Goal: Task Accomplishment & Management: Manage account settings

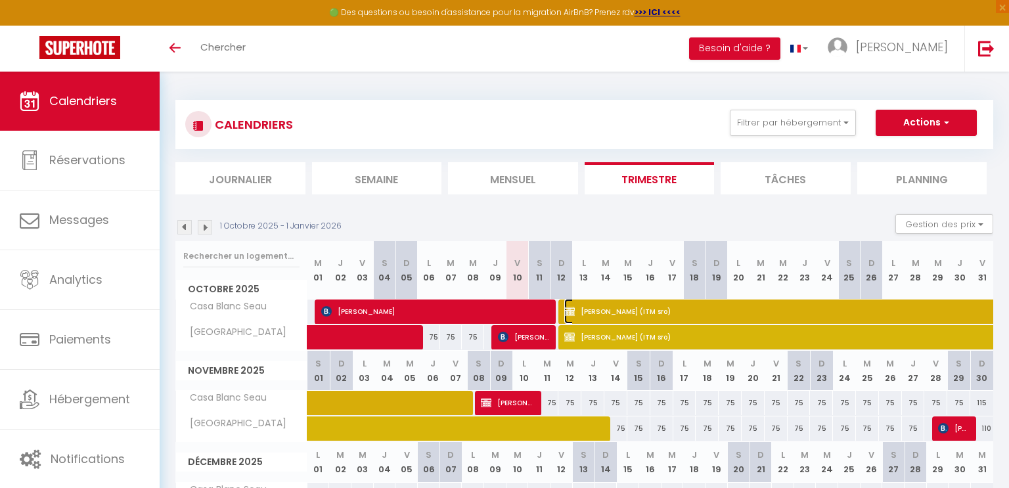
click at [589, 306] on span "[PERSON_NAME] (ITM sro)" at bounding box center [972, 311] width 816 height 25
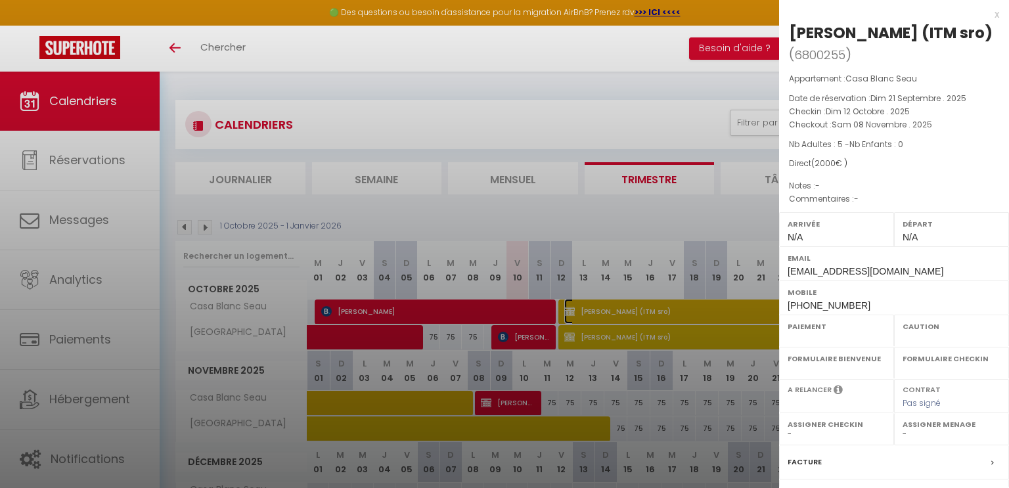
select select "OK"
select select "0"
select select "1"
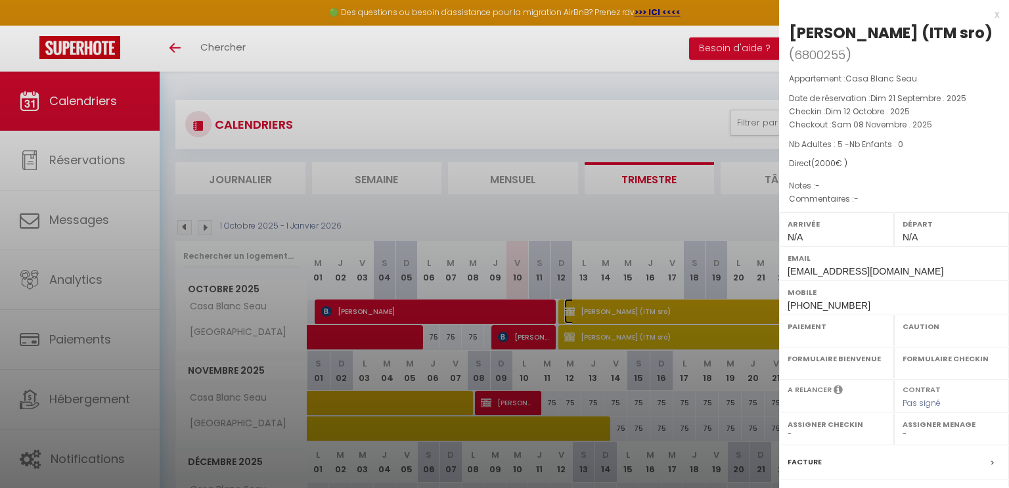
select select
click at [821, 462] on div "Facture" at bounding box center [894, 462] width 230 height 34
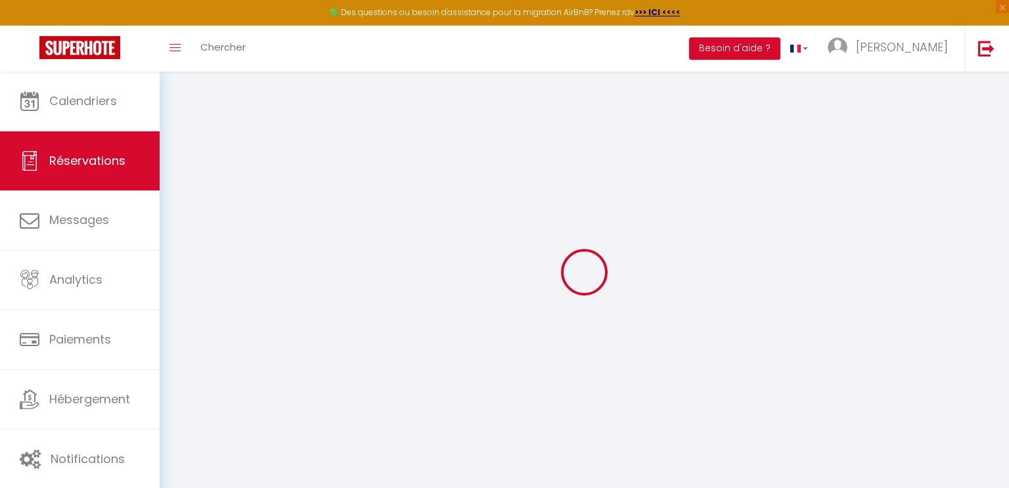
select select "cleaning"
select select "taxes"
select select
checkbox input "true"
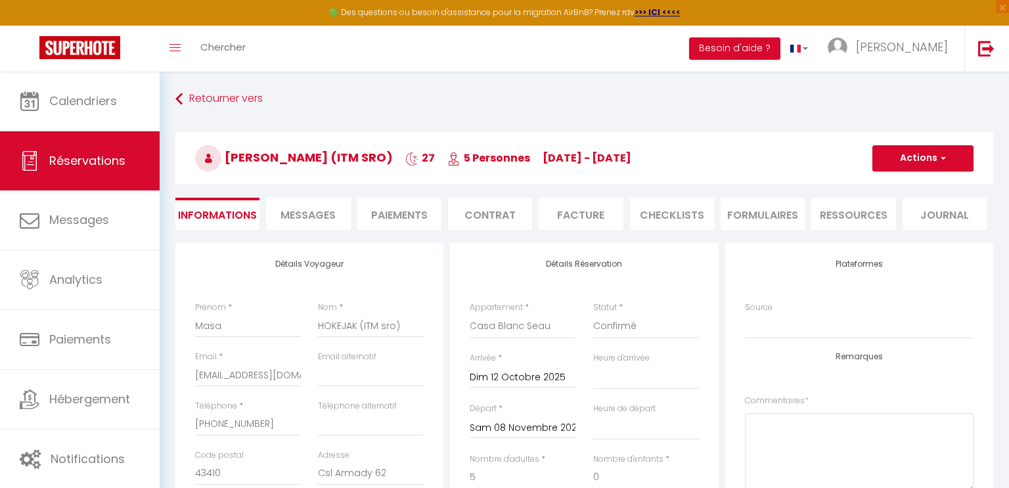
select select
checkbox input "true"
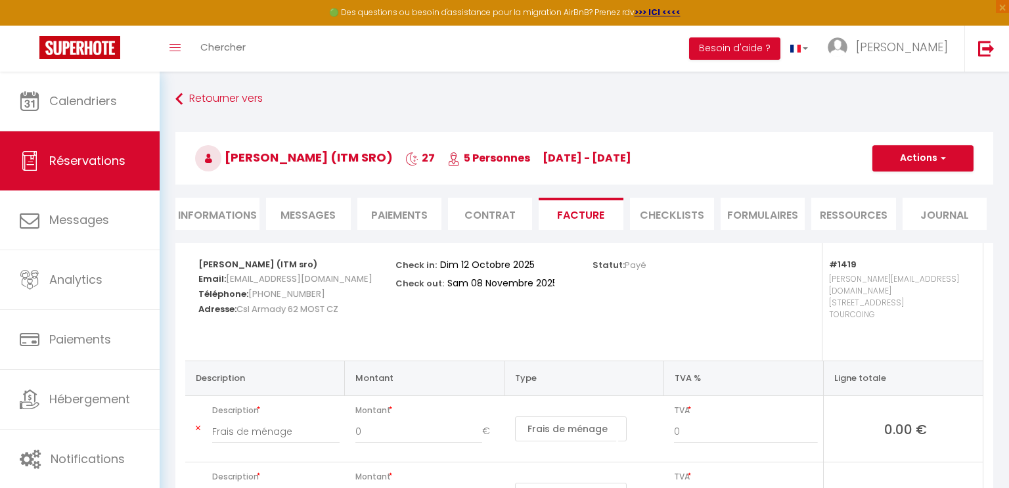
click at [401, 209] on li "Paiements" at bounding box center [399, 214] width 84 height 32
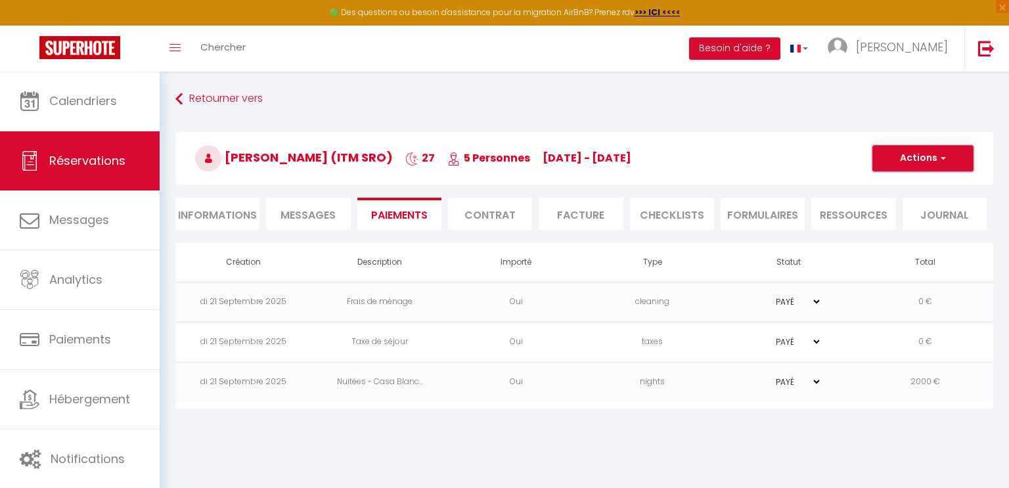
click at [928, 165] on button "Actions" at bounding box center [923, 158] width 101 height 26
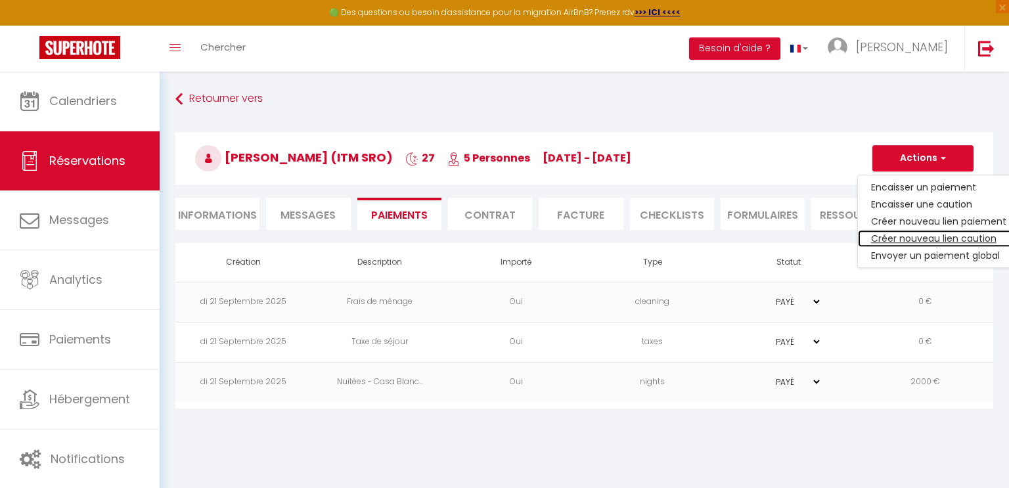
click at [933, 235] on link "Créer nouveau lien caution" at bounding box center [939, 238] width 162 height 17
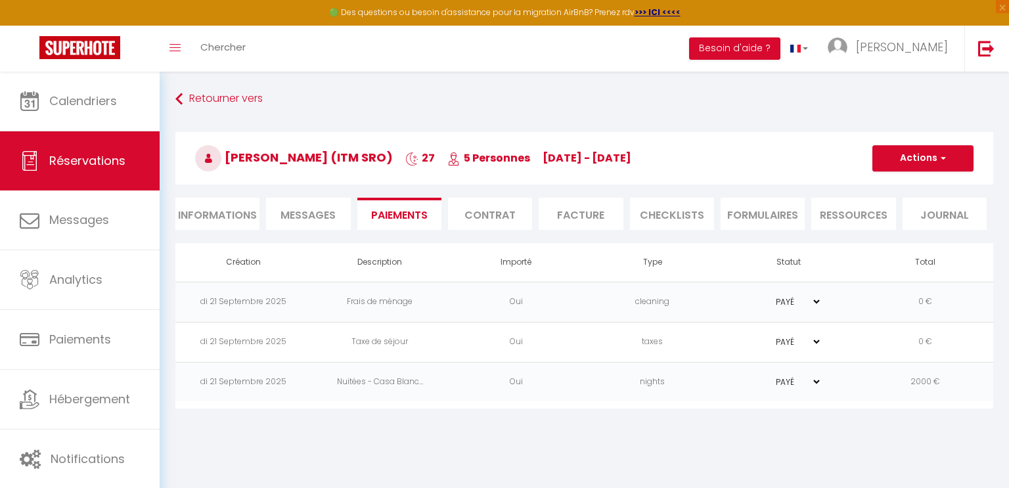
select select "nights"
type input "[EMAIL_ADDRESS][DOMAIN_NAME]"
select select "501"
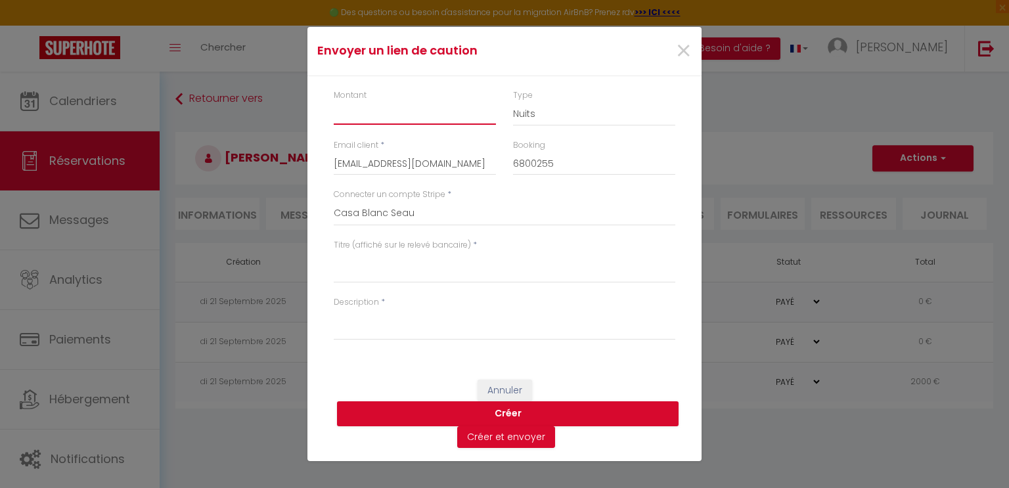
click at [359, 106] on input "Montant" at bounding box center [415, 113] width 162 height 24
type input "500"
click at [365, 281] on textarea "Titre (affiché sur le relevé bancaire)" at bounding box center [505, 268] width 342 height 32
type textarea "Réservation ITM sro"
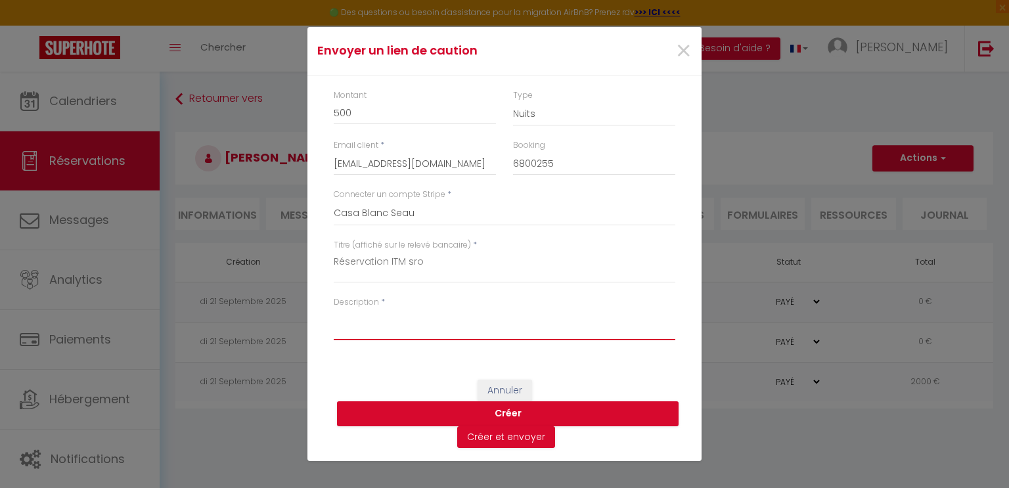
click at [354, 332] on textarea "Description" at bounding box center [505, 325] width 342 height 32
type textarea "D"
drag, startPoint x: 458, startPoint y: 322, endPoint x: 312, endPoint y: 316, distance: 146.0
click at [312, 316] on div "Montant 500 Type Nuits Frais de ménage Taxe de séjour Autre Email client * maja…" at bounding box center [505, 221] width 394 height 290
type textarea "Deposit (non captured)"
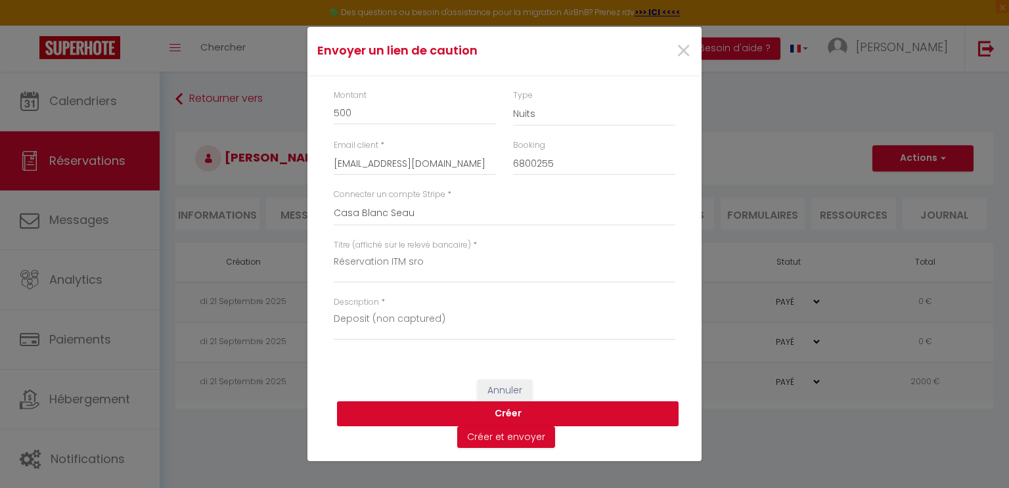
click at [503, 414] on button "Créer" at bounding box center [508, 413] width 342 height 25
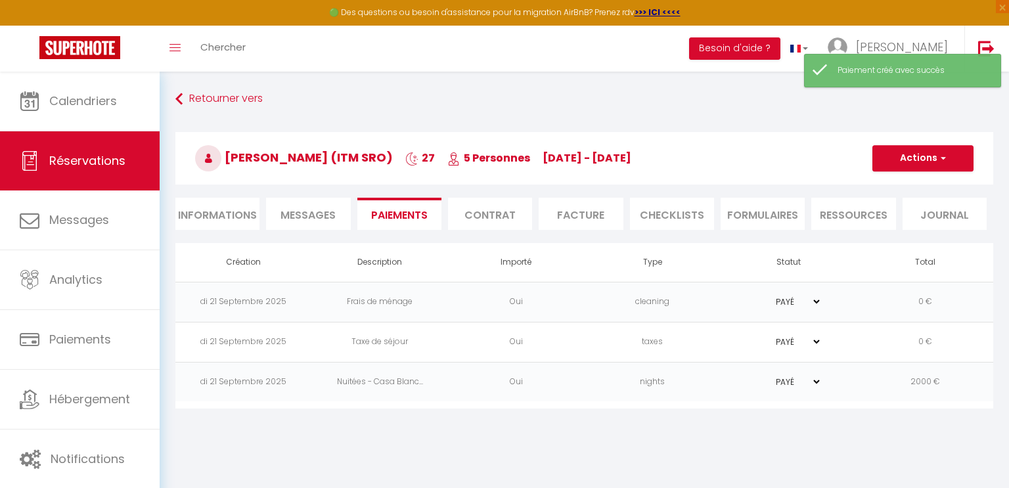
select select "0"
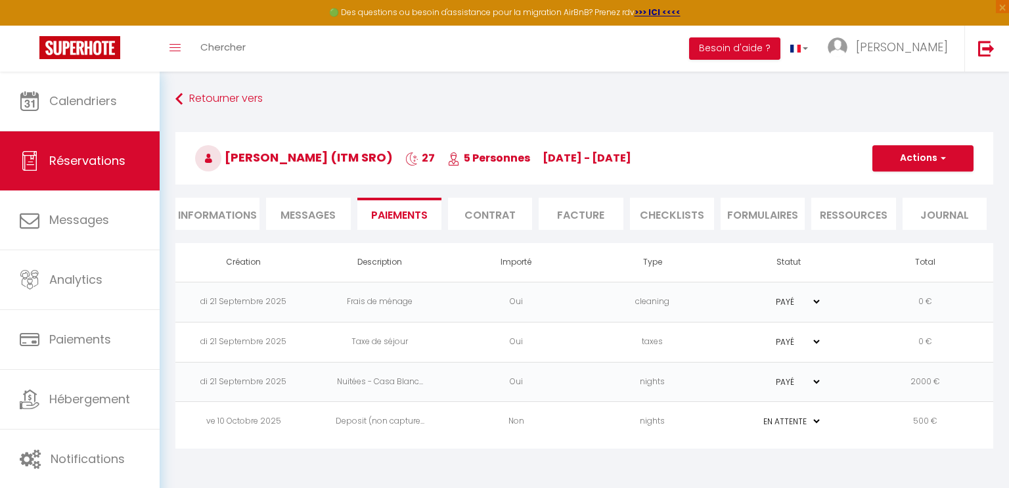
click at [842, 419] on td "PAYÉ EN ATTENTE" at bounding box center [789, 422] width 137 height 40
click at [698, 419] on td "nights" at bounding box center [653, 422] width 137 height 40
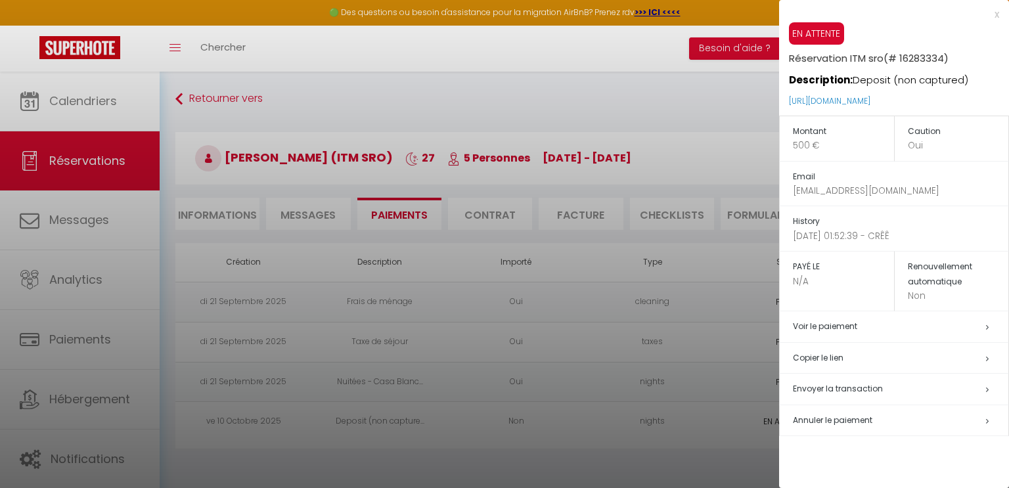
click at [456, 105] on div at bounding box center [504, 244] width 1009 height 488
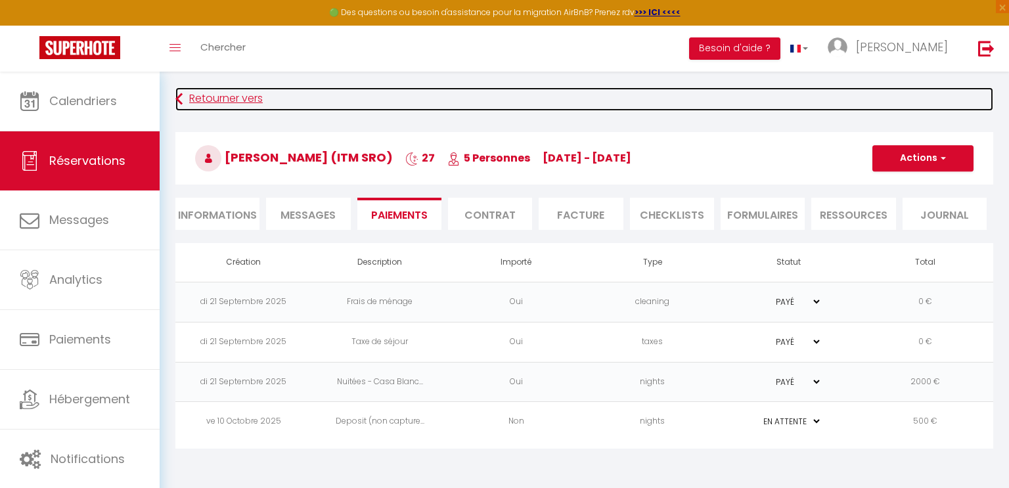
click at [185, 97] on link "Retourner vers" at bounding box center [584, 99] width 818 height 24
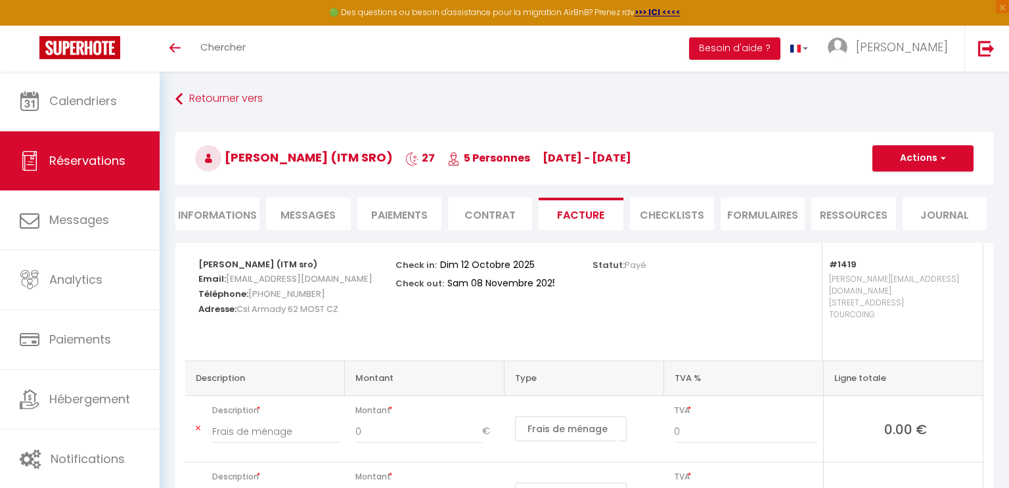
select select "cleaning"
select select "taxes"
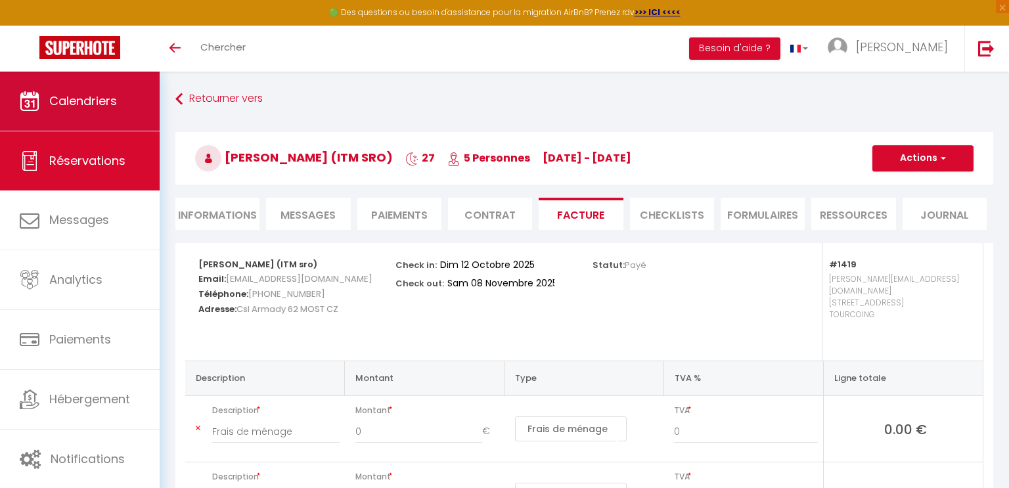
click at [77, 98] on span "Calendriers" at bounding box center [83, 101] width 68 height 16
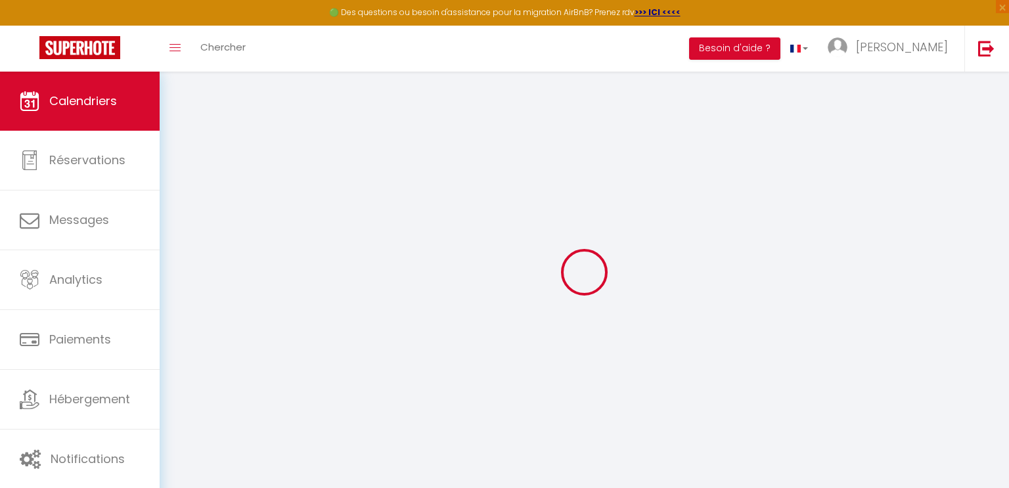
select select
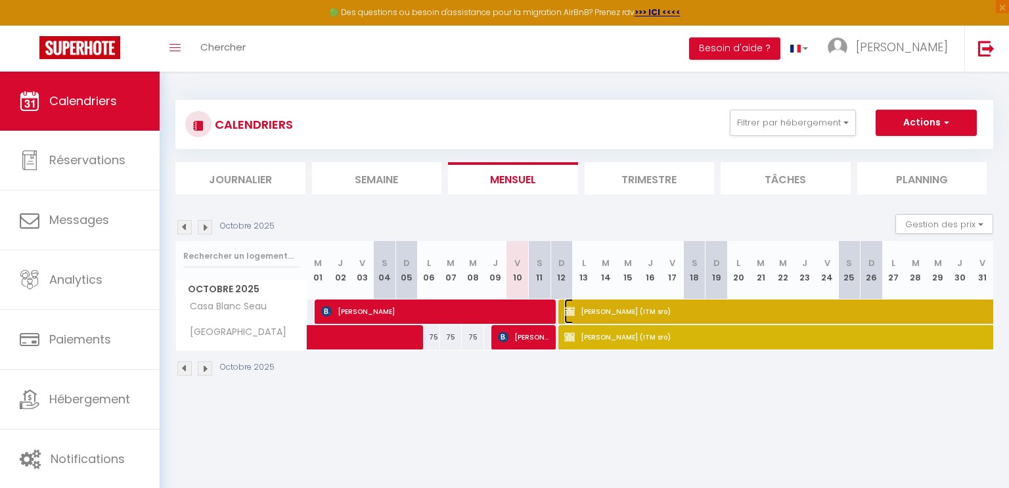
click at [608, 310] on span "[PERSON_NAME] (ITM sro)" at bounding box center [972, 311] width 816 height 25
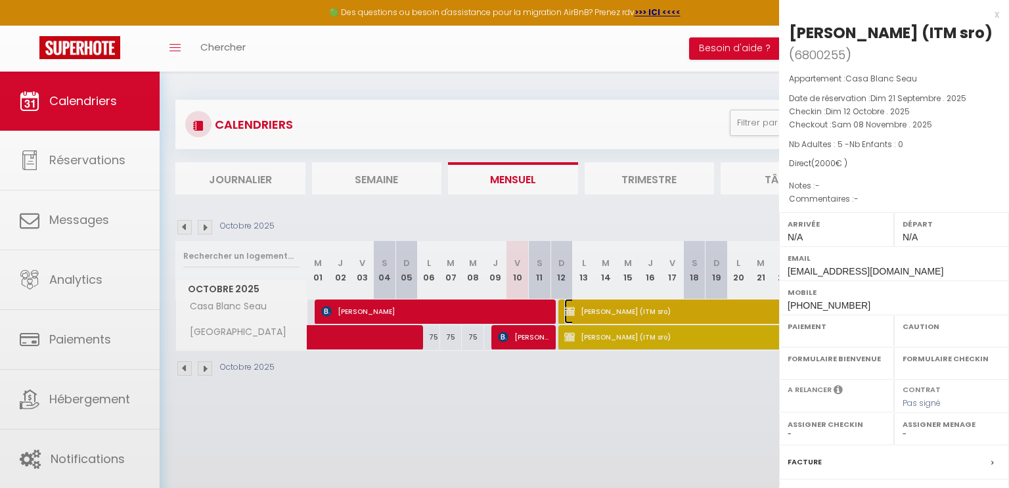
select select "OK"
select select "0"
select select "1"
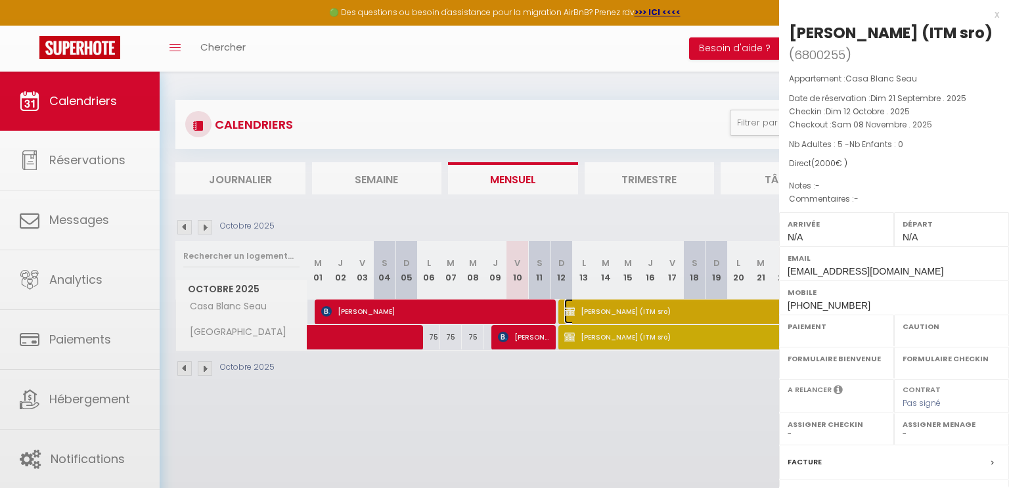
select select
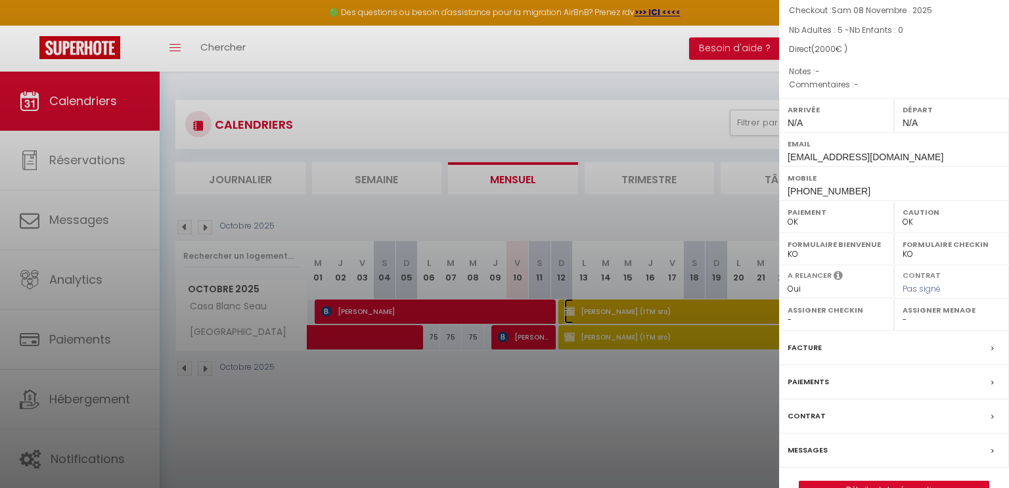
scroll to position [115, 0]
click at [823, 381] on label "Paiements" at bounding box center [808, 382] width 41 height 14
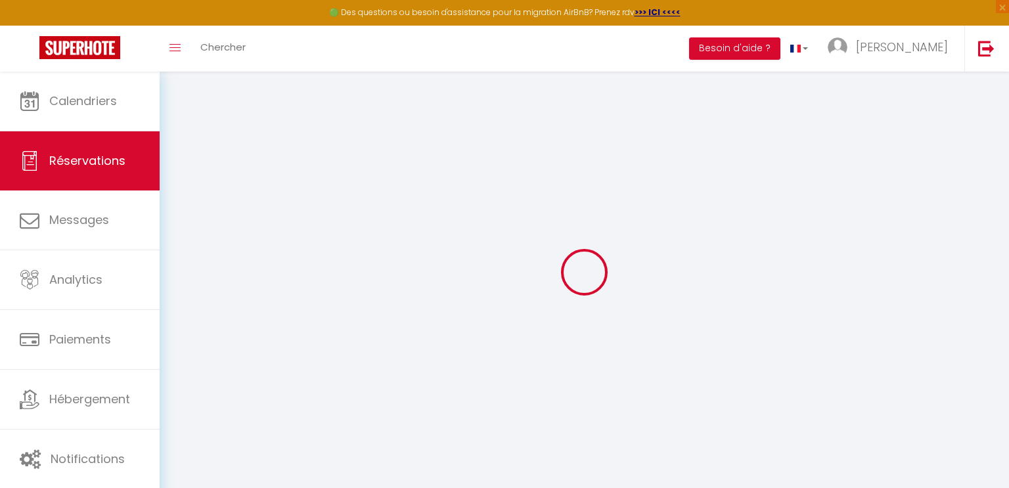
select select "0"
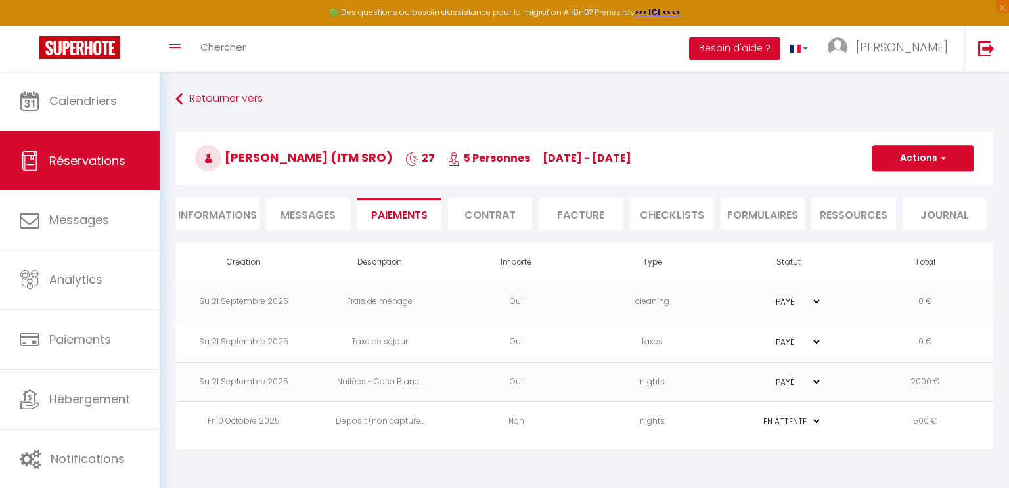
click at [210, 212] on li "Informations" at bounding box center [217, 214] width 84 height 32
select select
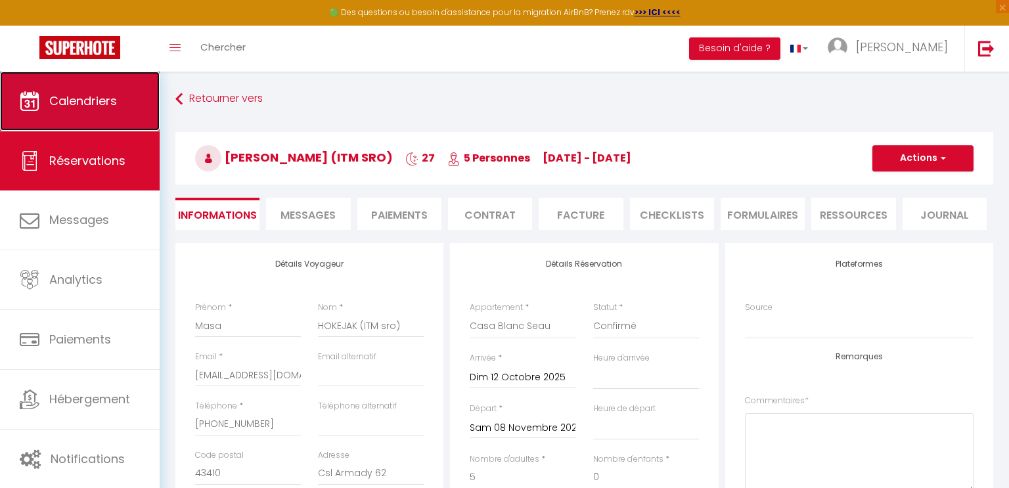
click at [57, 107] on span "Calendriers" at bounding box center [83, 101] width 68 height 16
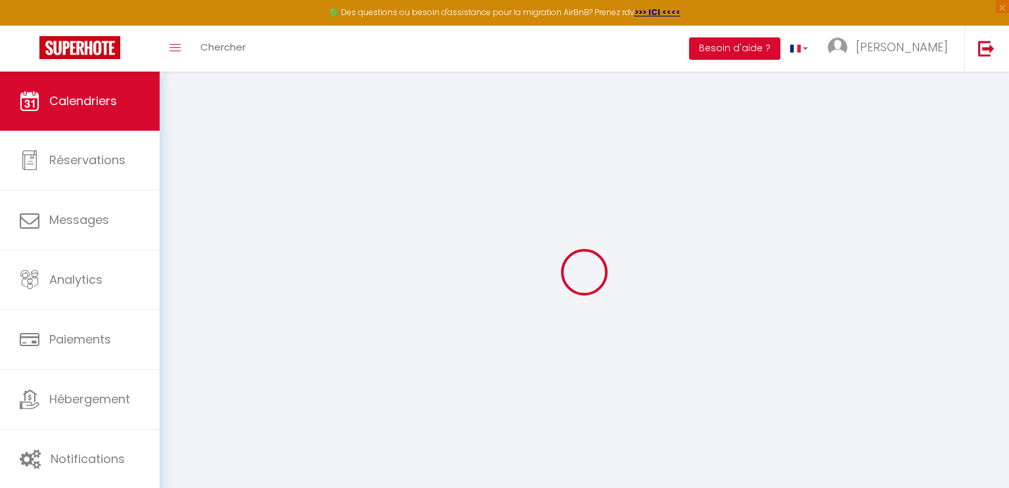
select select
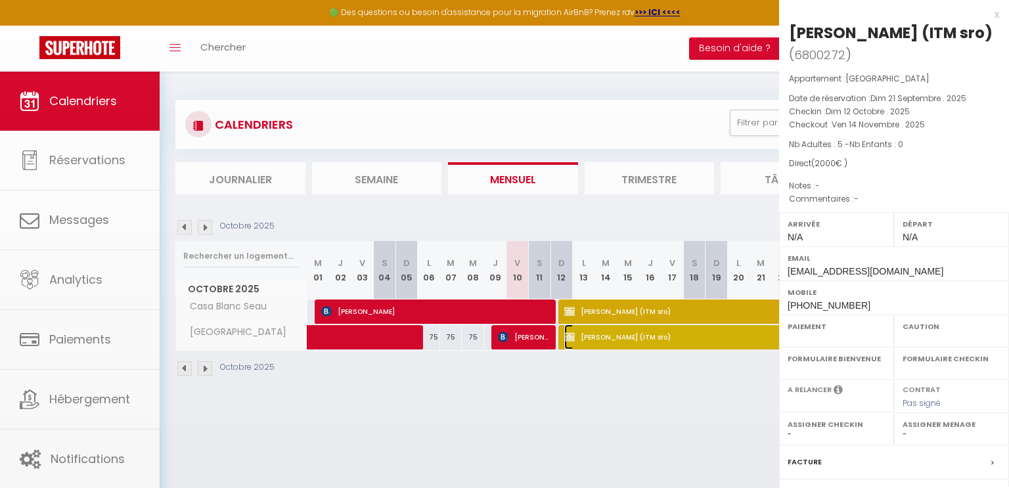
select select "OK"
select select "0"
select select "1"
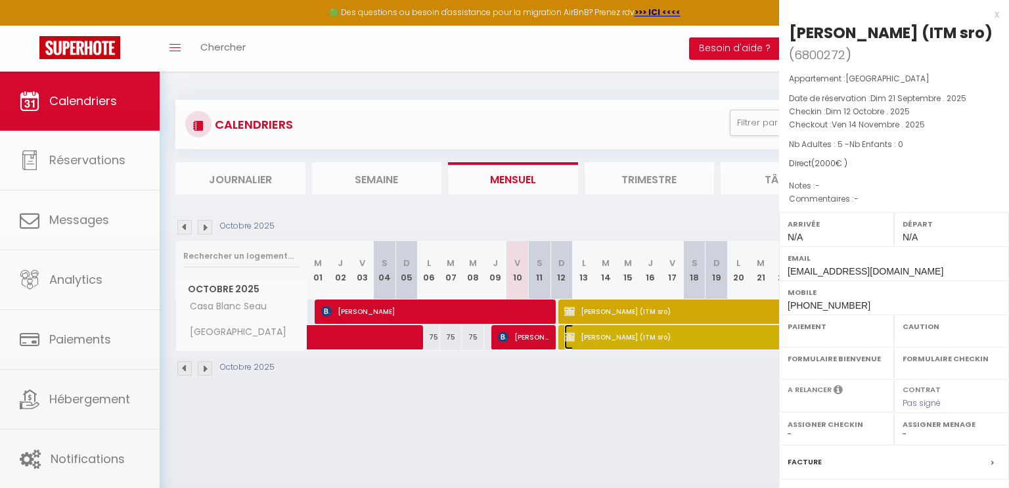
select select
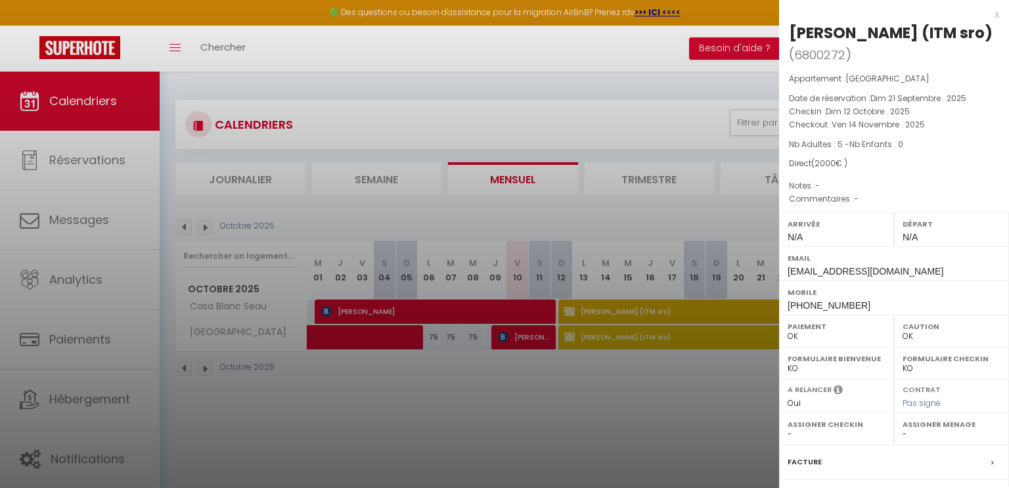
click at [692, 338] on div at bounding box center [504, 244] width 1009 height 488
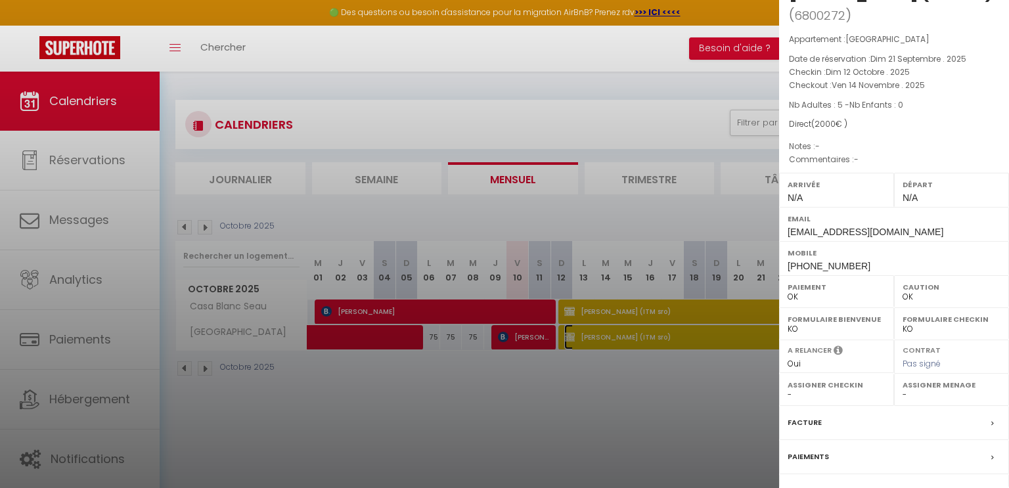
scroll to position [117, 0]
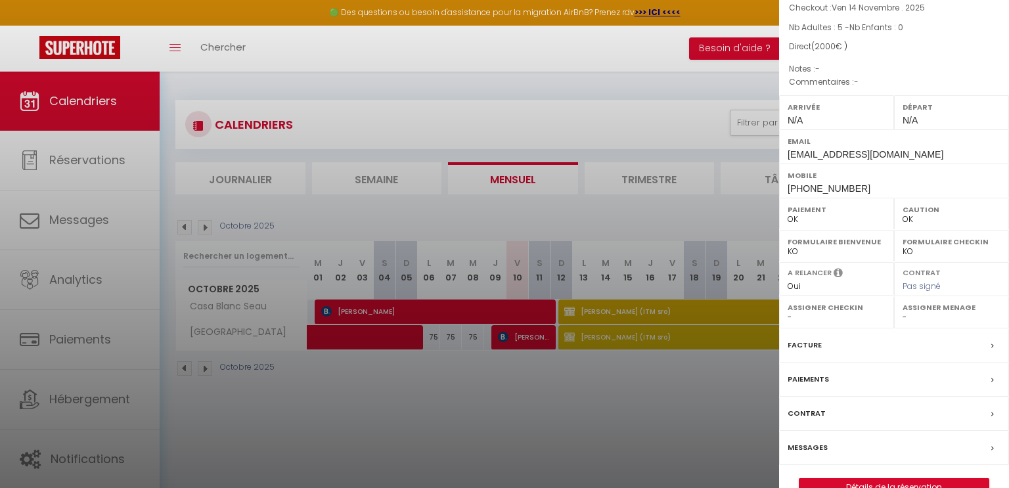
click at [817, 378] on label "Paiements" at bounding box center [808, 380] width 41 height 14
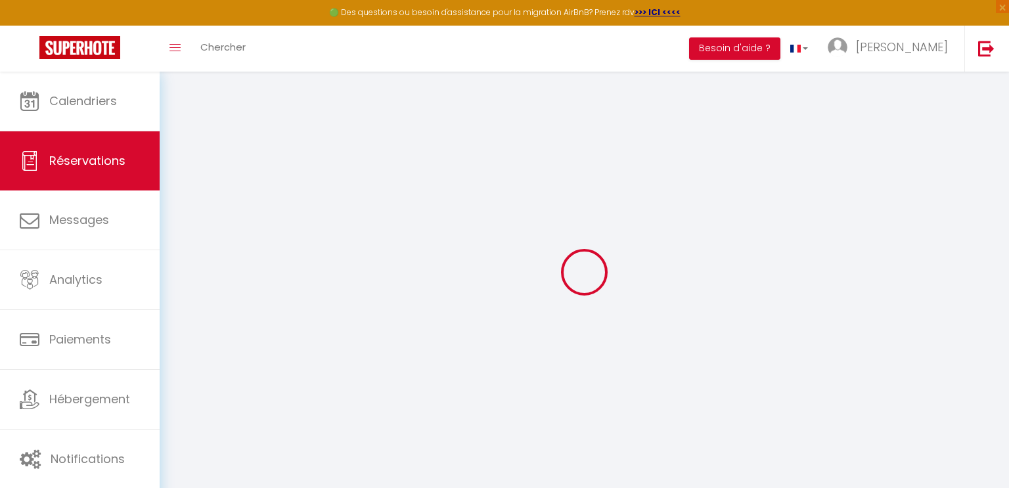
select select
checkbox input "true"
select select
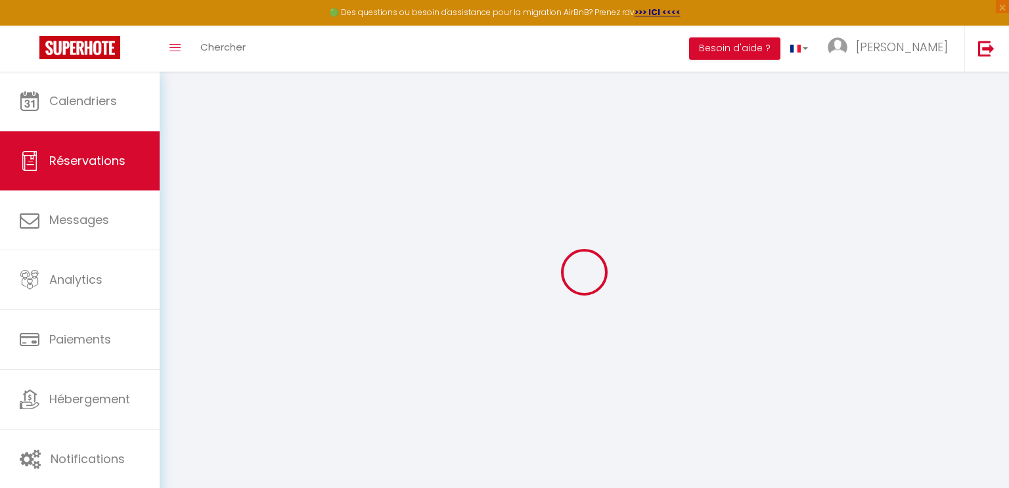
checkbox input "true"
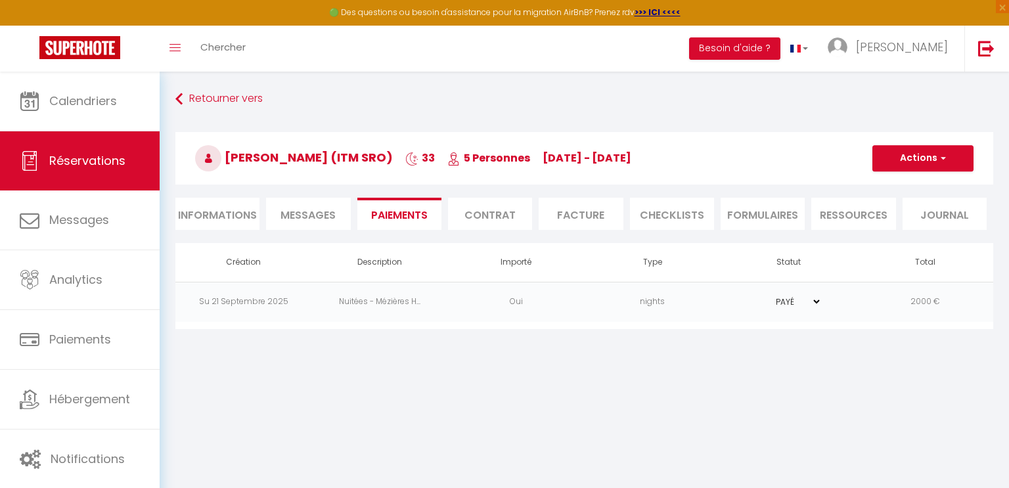
click at [194, 221] on li "Informations" at bounding box center [217, 214] width 84 height 32
select select
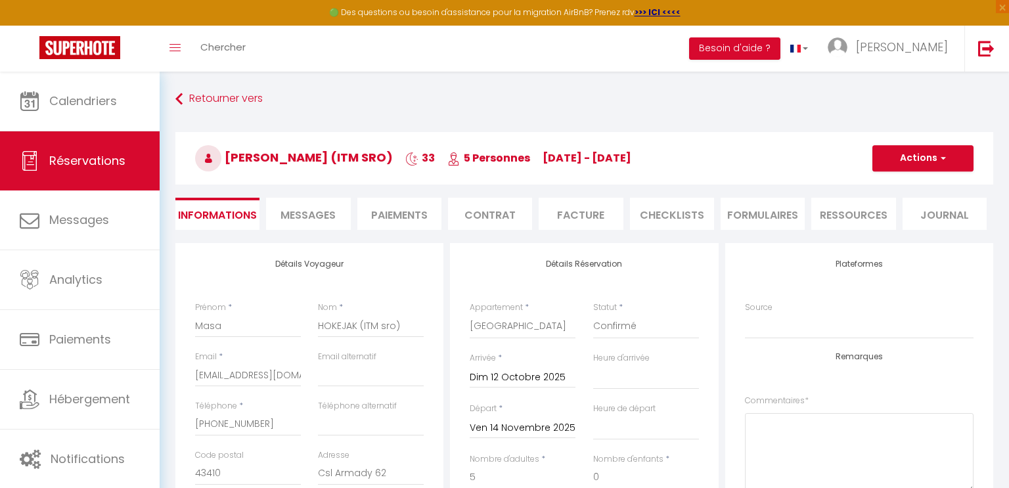
click at [425, 210] on li "Paiements" at bounding box center [399, 214] width 84 height 32
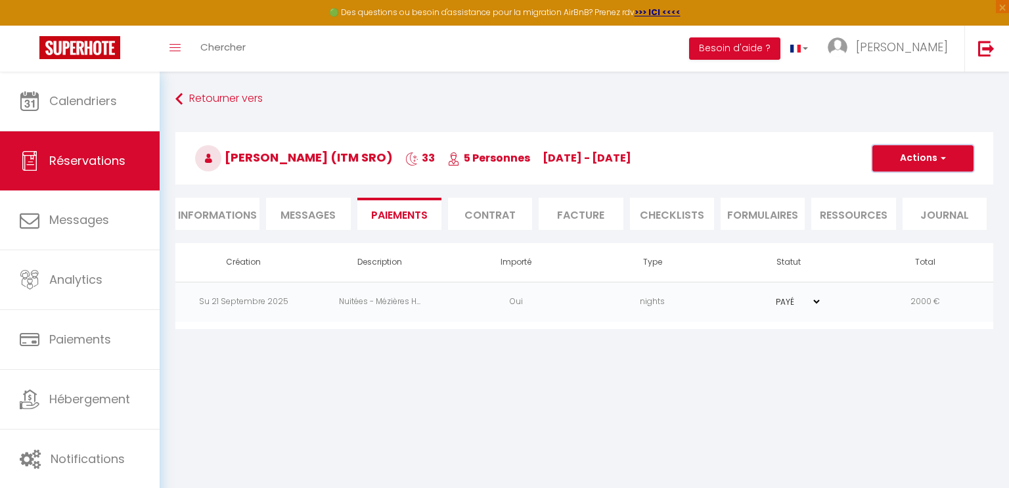
click at [928, 164] on button "Actions" at bounding box center [923, 158] width 101 height 26
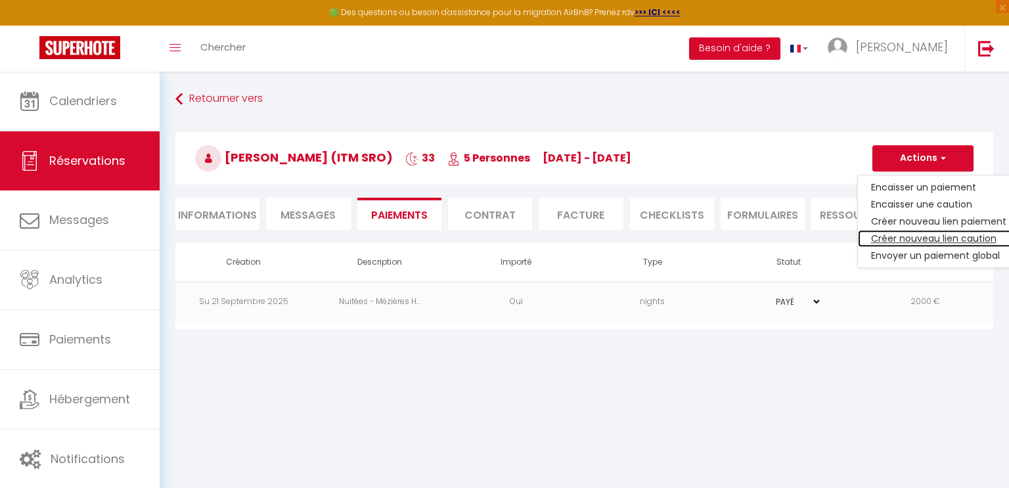
click at [932, 236] on link "Créer nouveau lien caution" at bounding box center [939, 238] width 162 height 17
select select "nights"
type input "[EMAIL_ADDRESS][DOMAIN_NAME]"
select select "256"
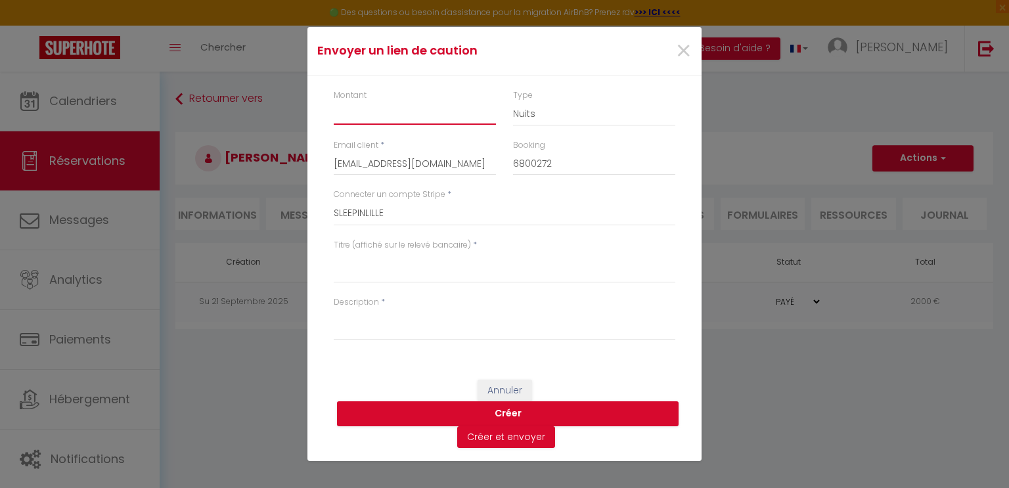
click at [368, 115] on input "Montant" at bounding box center [415, 113] width 162 height 24
type input "500"
click at [346, 268] on textarea "Titre (affiché sur le relevé bancaire)" at bounding box center [505, 268] width 342 height 32
type textarea "Réservation ITM sro"
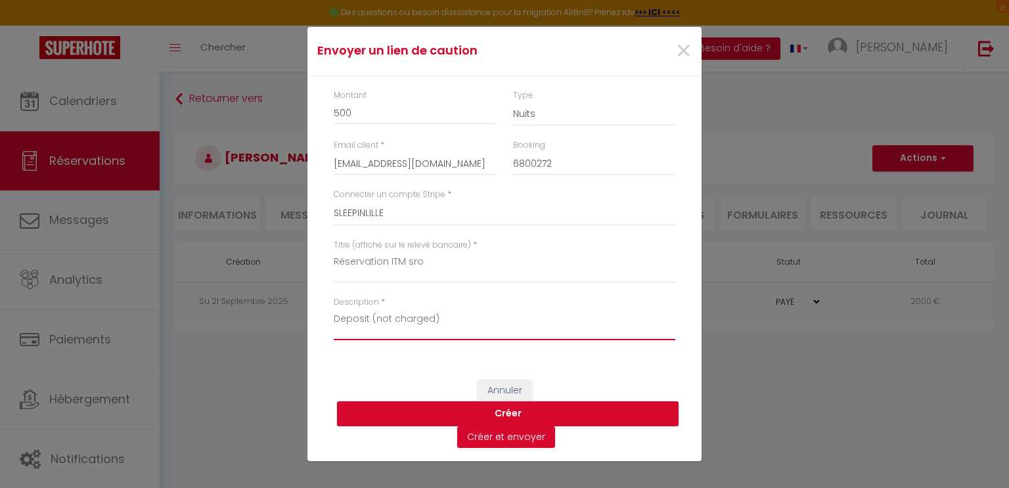
type textarea "Deposit (not charged)"
click at [503, 413] on button "Créer" at bounding box center [508, 413] width 342 height 25
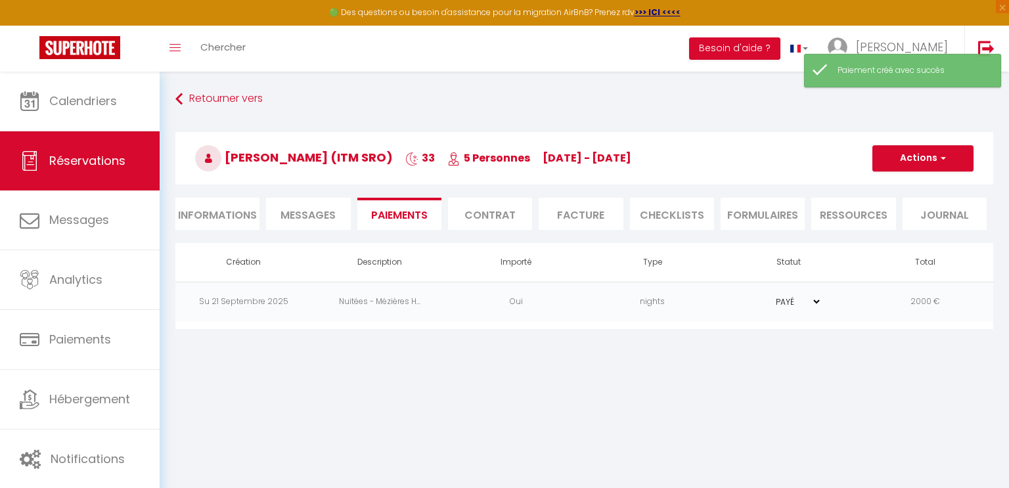
select select "0"
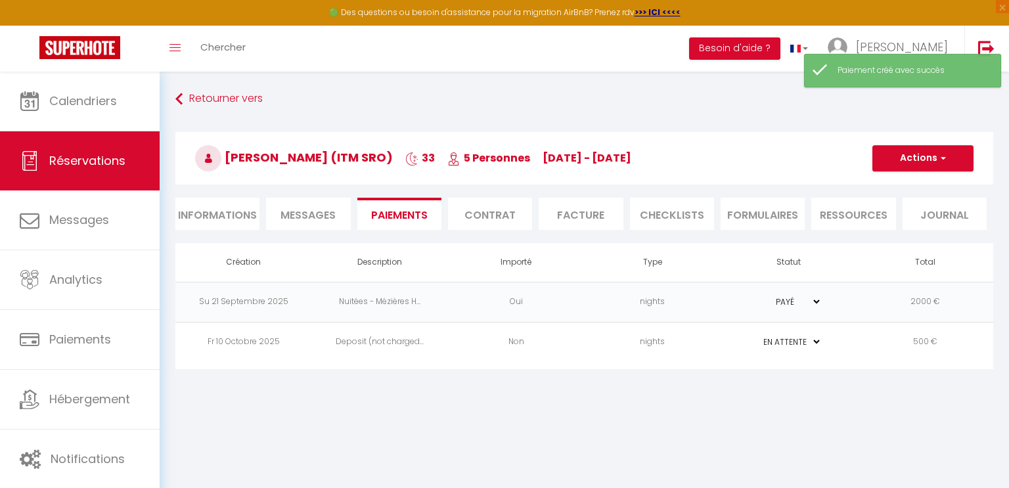
click at [868, 341] on td "500 €" at bounding box center [925, 342] width 137 height 40
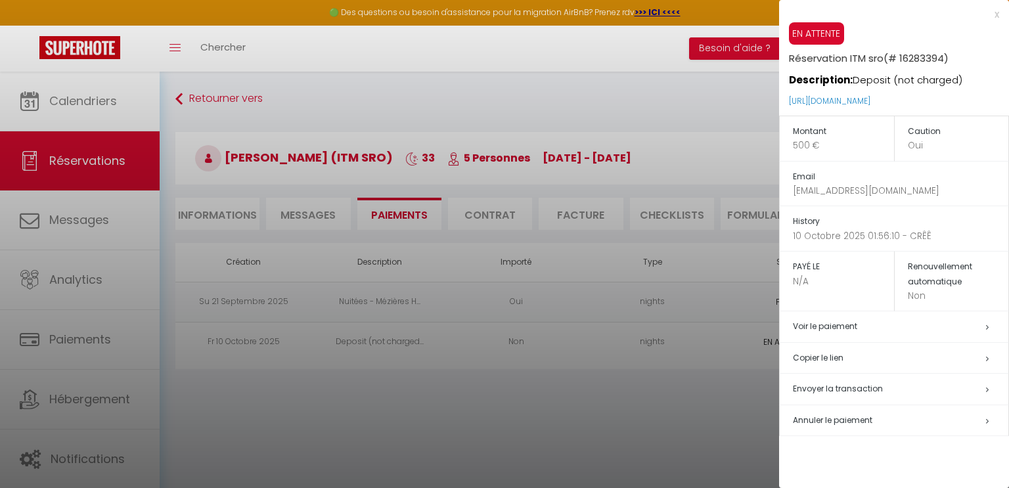
click at [670, 158] on div at bounding box center [504, 244] width 1009 height 488
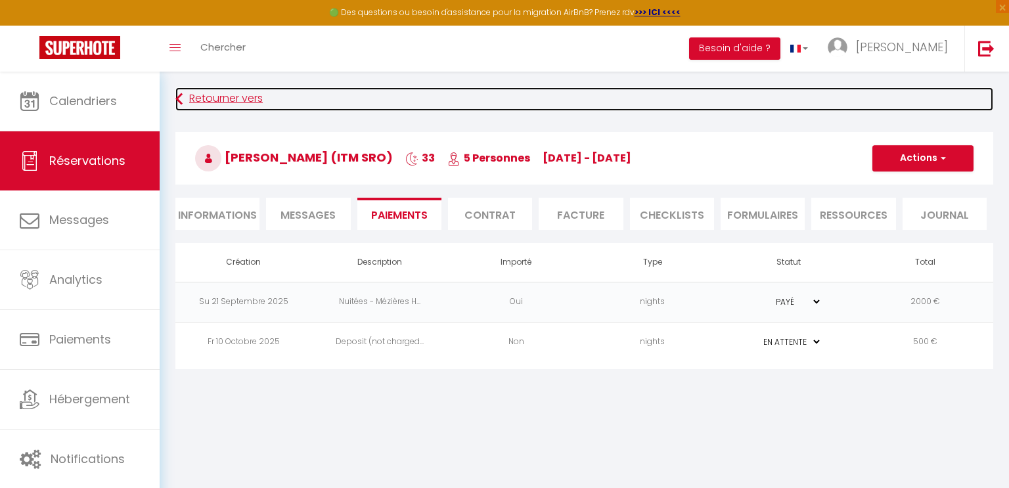
click at [177, 100] on icon at bounding box center [178, 99] width 7 height 24
select select
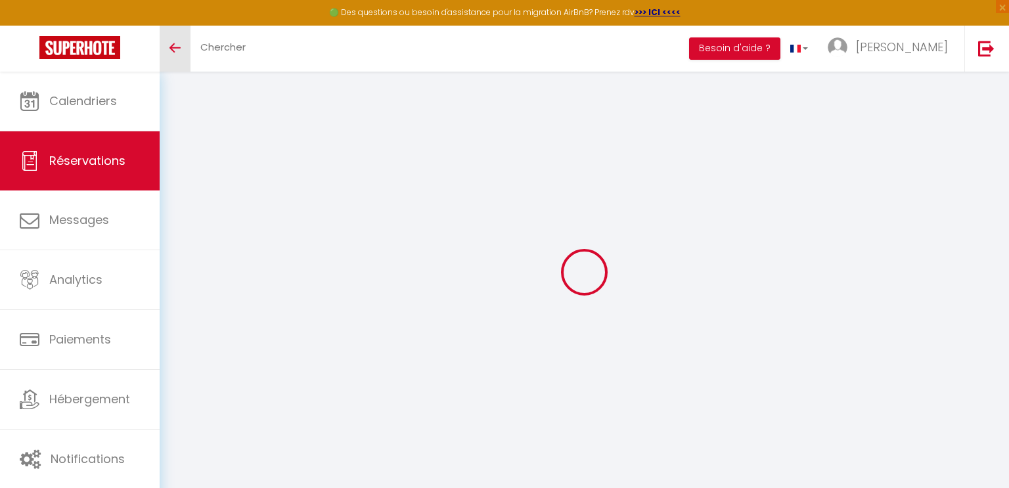
type input "Masa"
type input "HOKEJAK (ITM sro)"
type input "[EMAIL_ADDRESS][DOMAIN_NAME]"
type input "[PHONE_NUMBER]"
type input "43410"
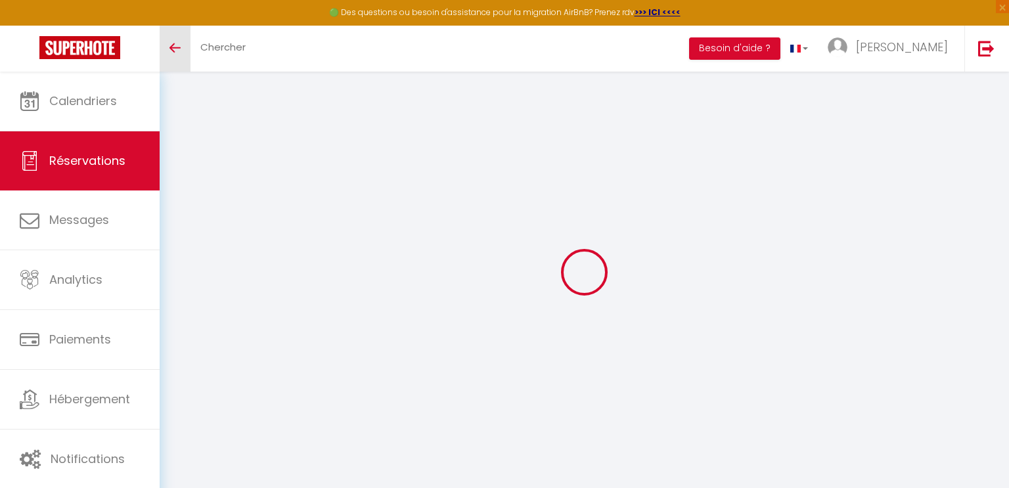
type input "Csl Armady 62"
type input "MOST"
select select "CZ"
select select "1419"
select select "1"
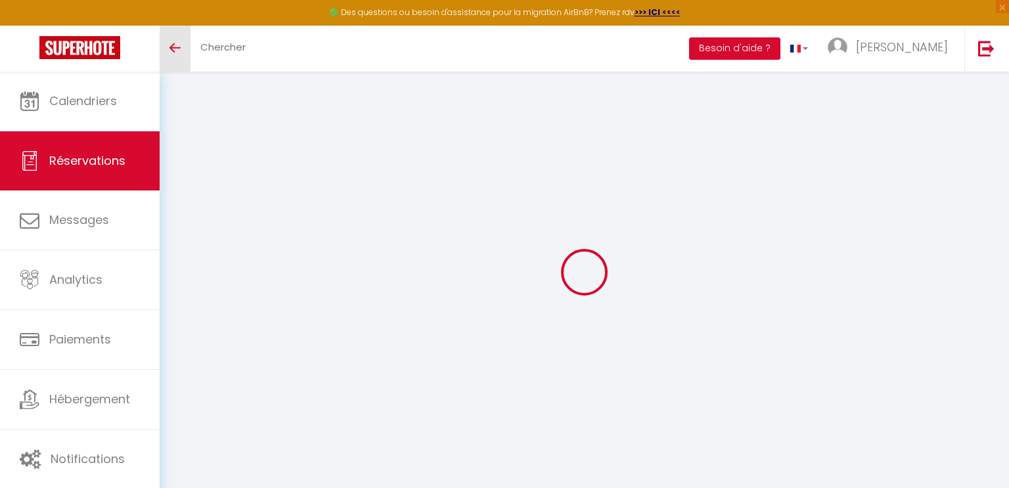
type input "Dim 12 Octobre 2025"
select select
type input "Sam 08 Novembre 2025"
select select
type input "5"
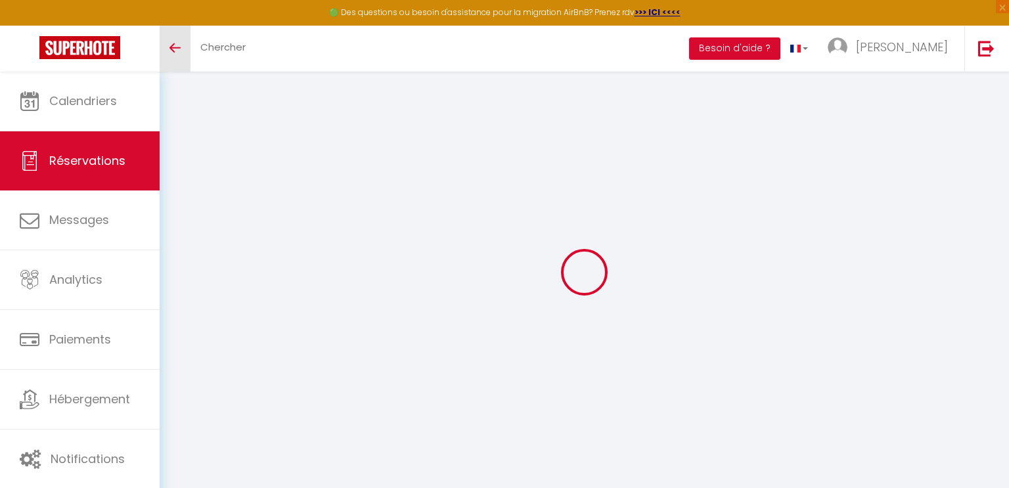
select select "12"
select select
type input "0"
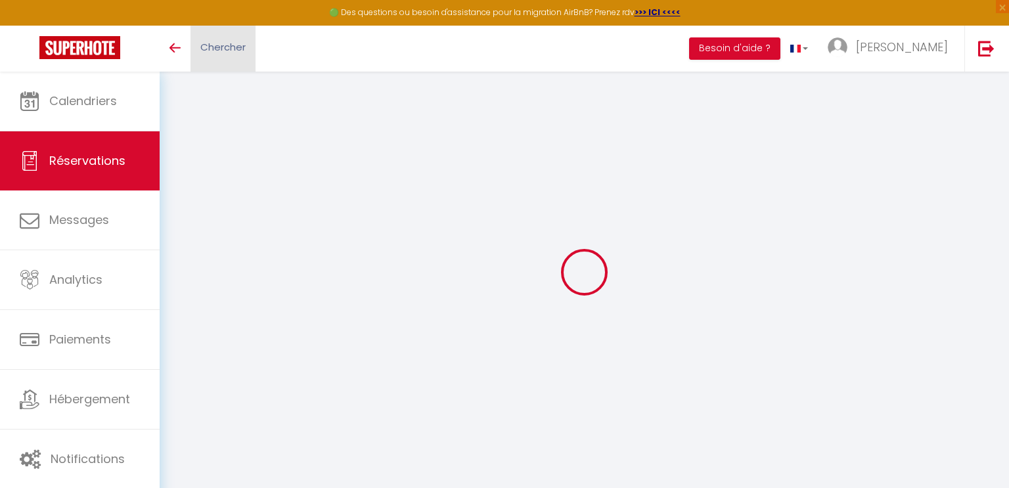
select select
select select "15"
select select
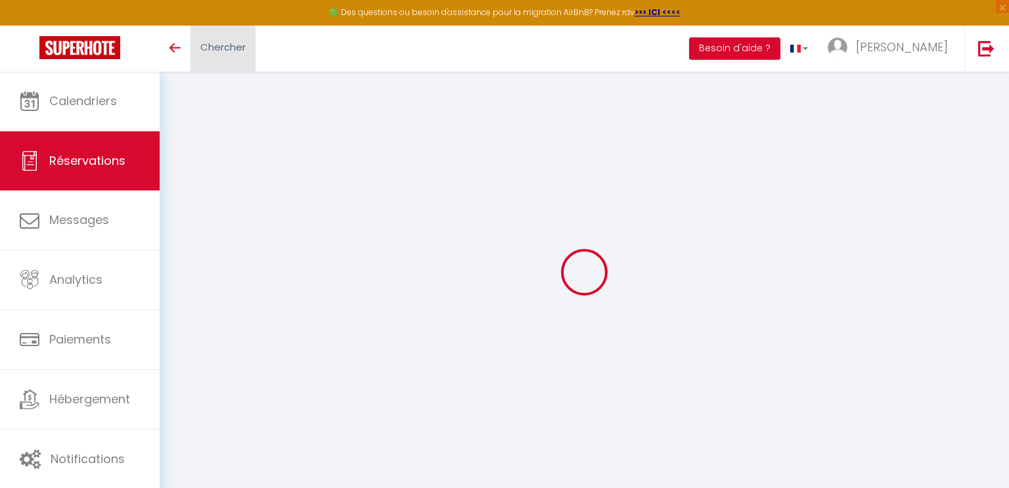
checkbox input "true"
select select
checkbox input "true"
select select
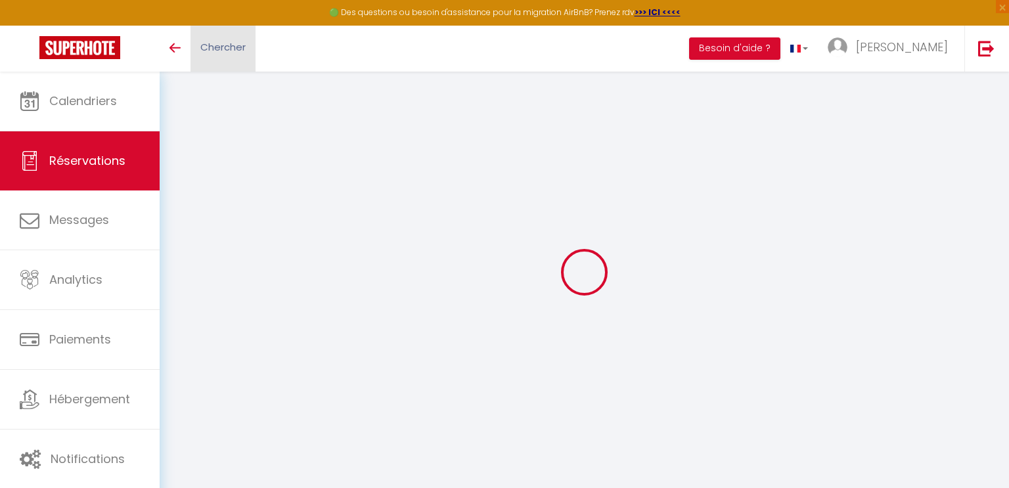
select select
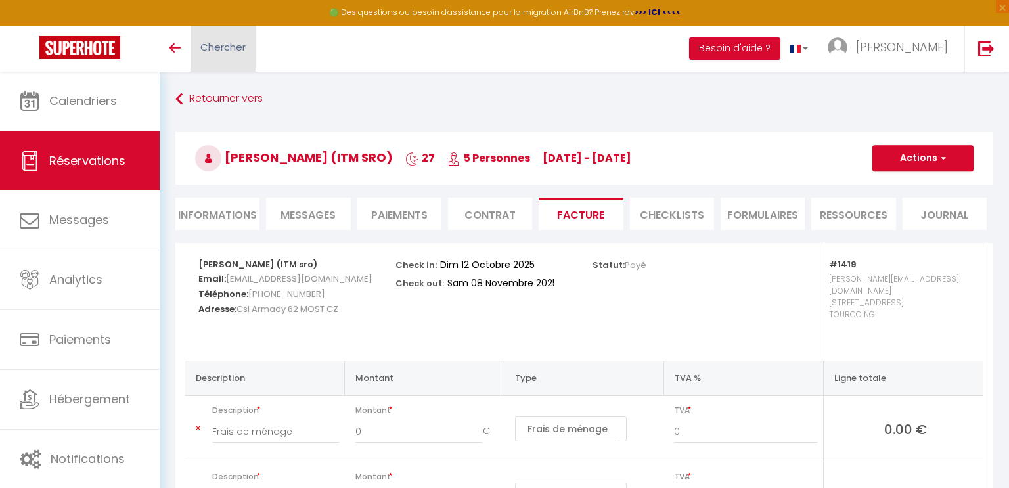
select select
click at [223, 212] on li "Informations" at bounding box center [217, 214] width 84 height 32
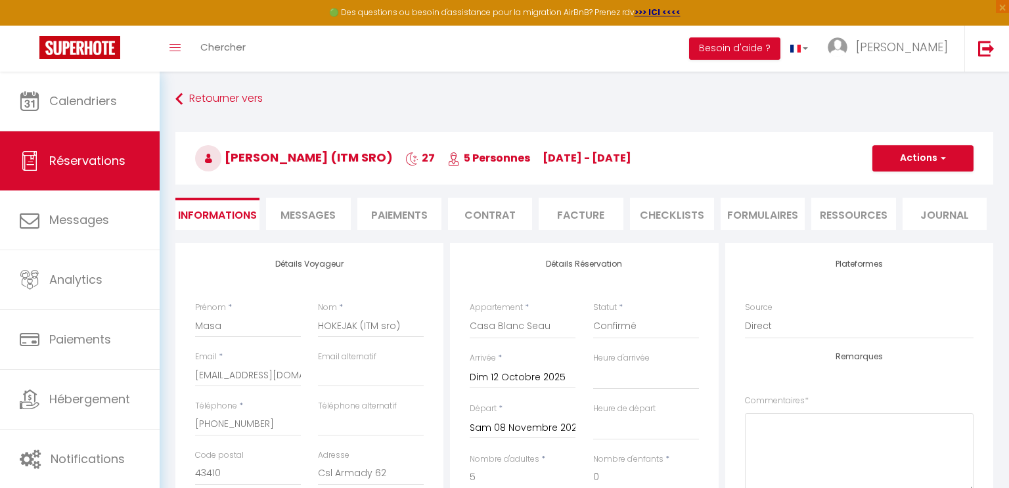
select select
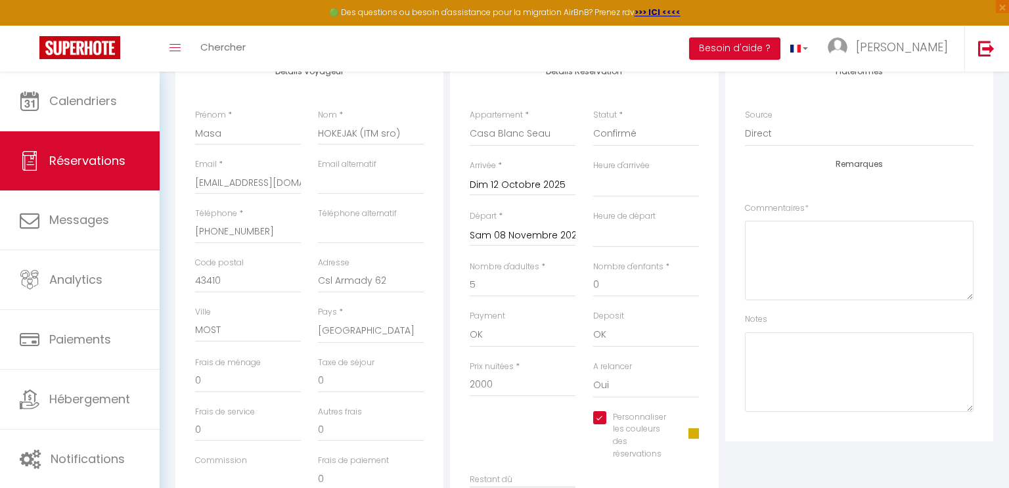
scroll to position [124, 0]
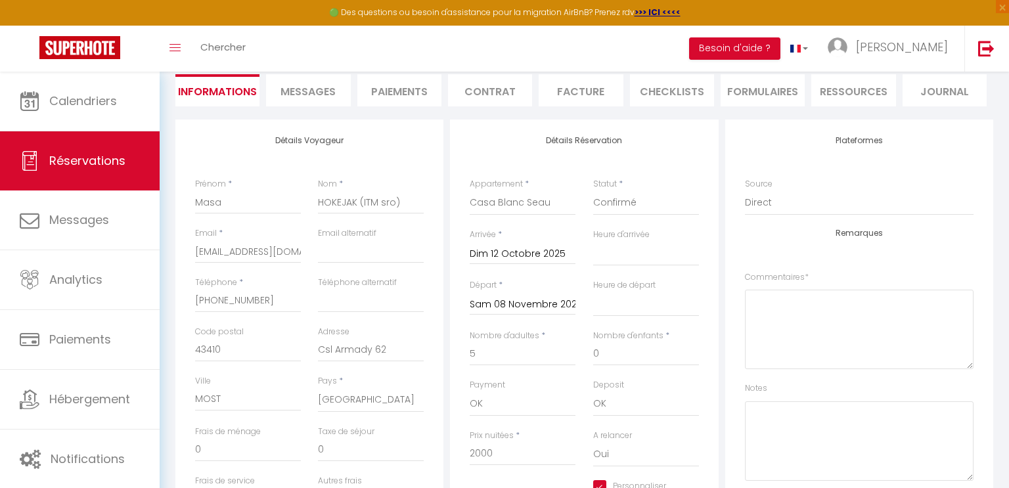
click at [405, 92] on li "Paiements" at bounding box center [399, 90] width 84 height 32
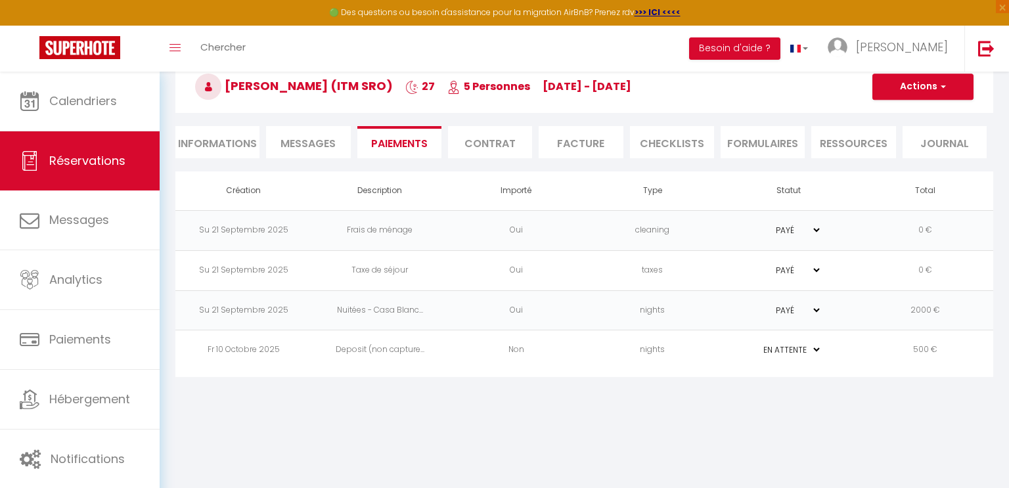
scroll to position [71, 0]
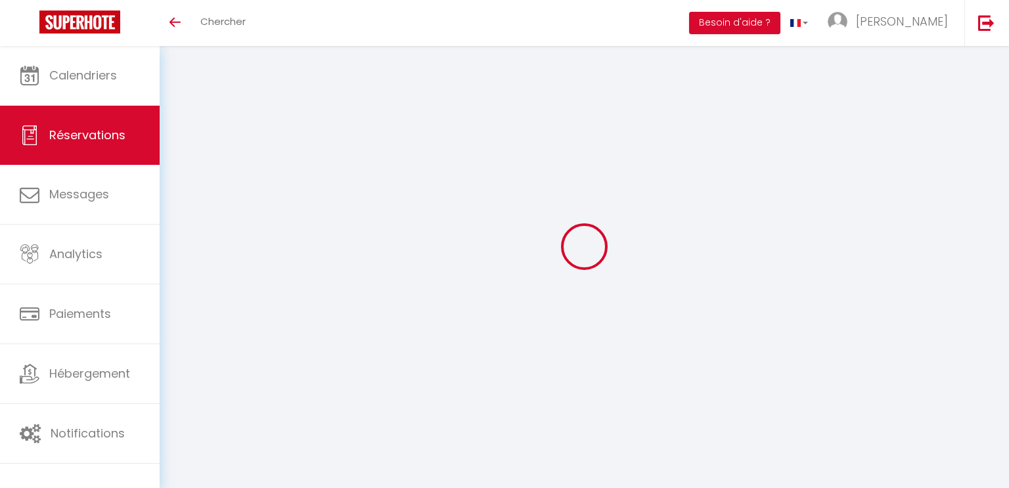
select select
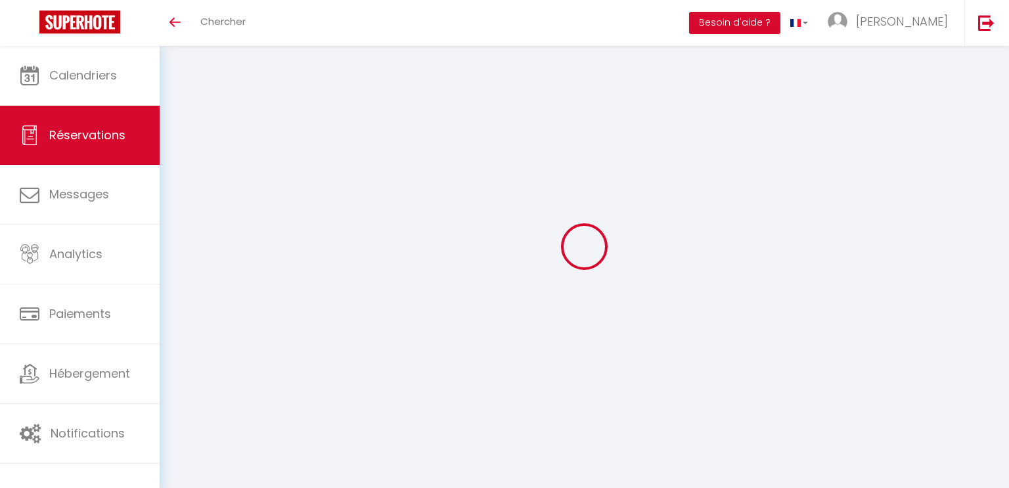
select select
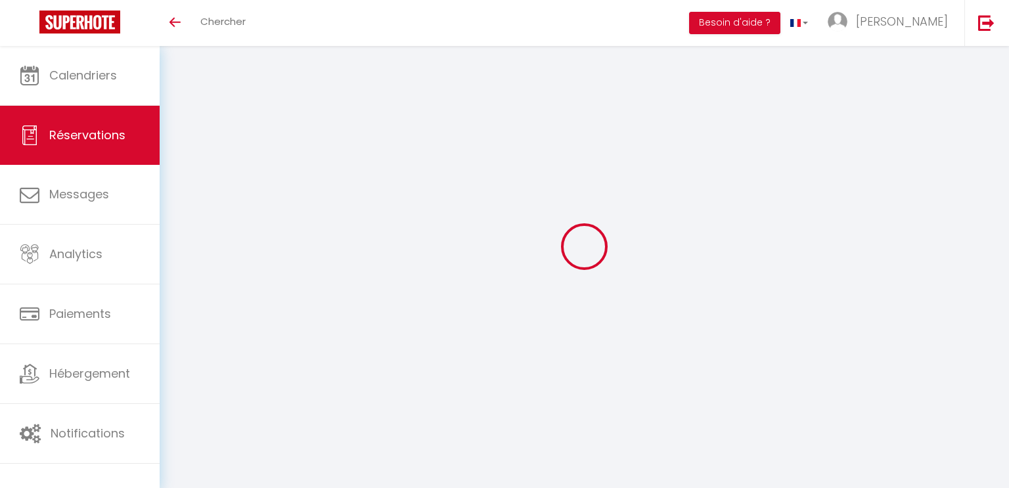
checkbox input "false"
select select
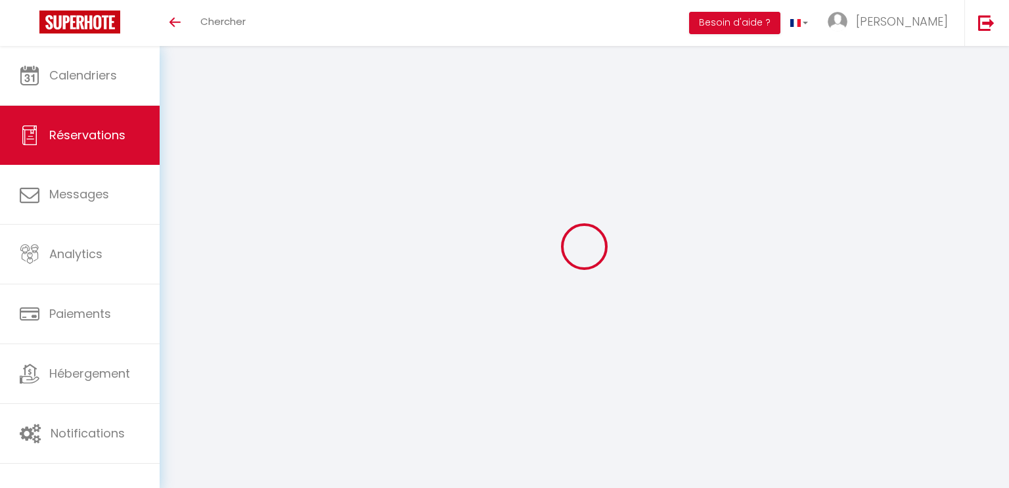
select select
checkbox input "false"
select select
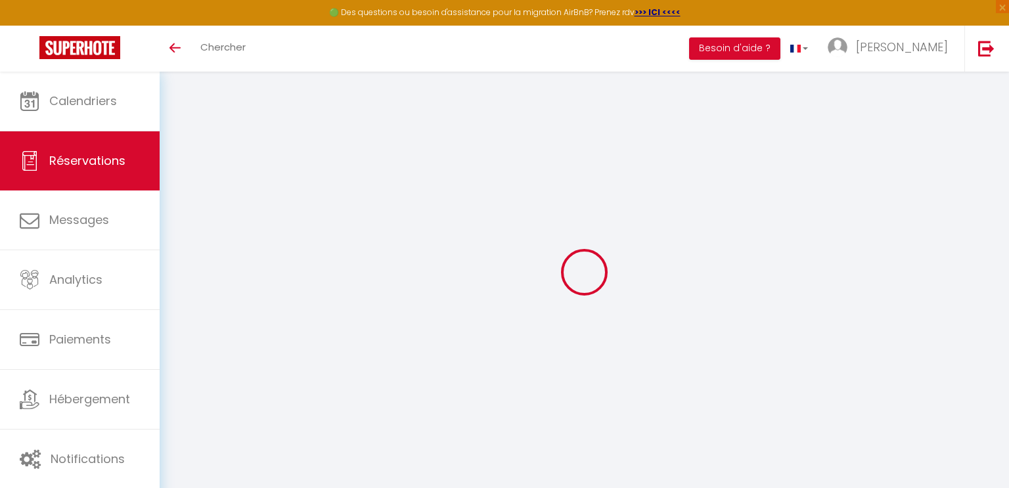
type input "Masa"
type input "HOKEJAK (ITM sro)"
type input "[EMAIL_ADDRESS][DOMAIN_NAME]"
type input "[PHONE_NUMBER]"
type input "43410"
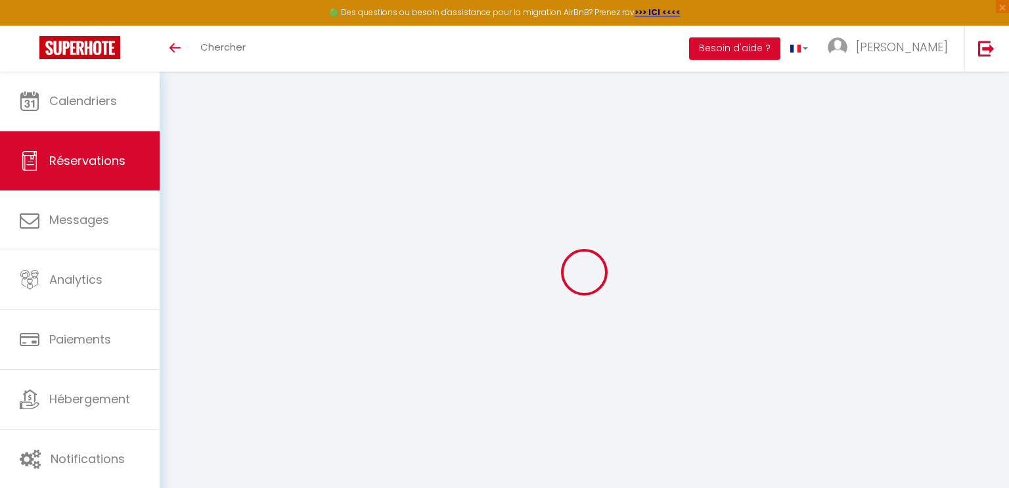
type input "Csl Armady 62"
type input "MOST"
select select "CZ"
select select "973"
select select "1"
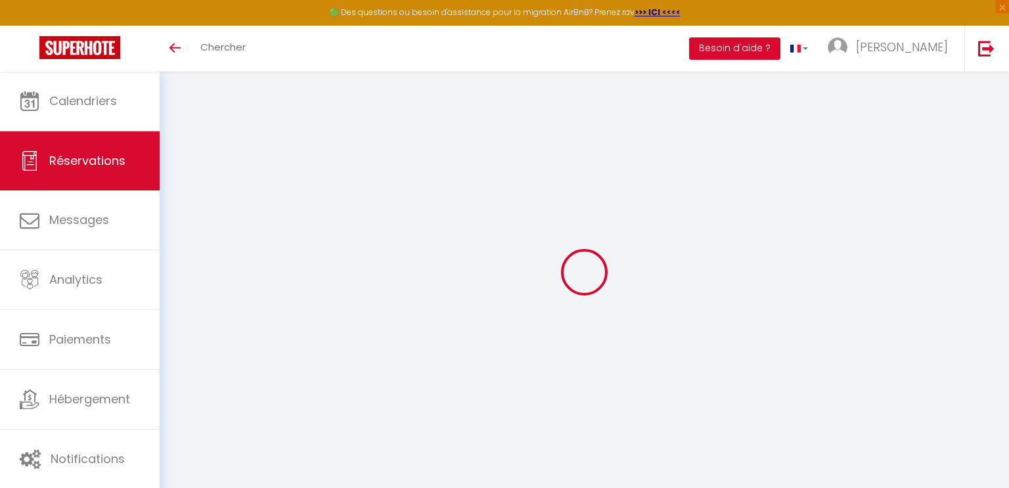
type input "Dim 12 Octobre 2025"
select select
type input "Ven 14 Novembre 2025"
select select
type input "5"
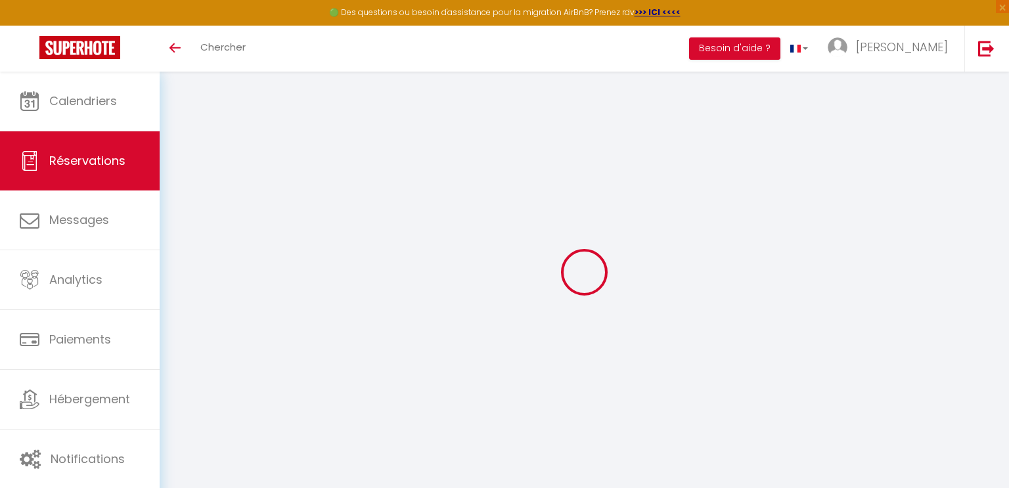
select select "12"
select select
type input "2000"
checkbox input "true"
type input "0"
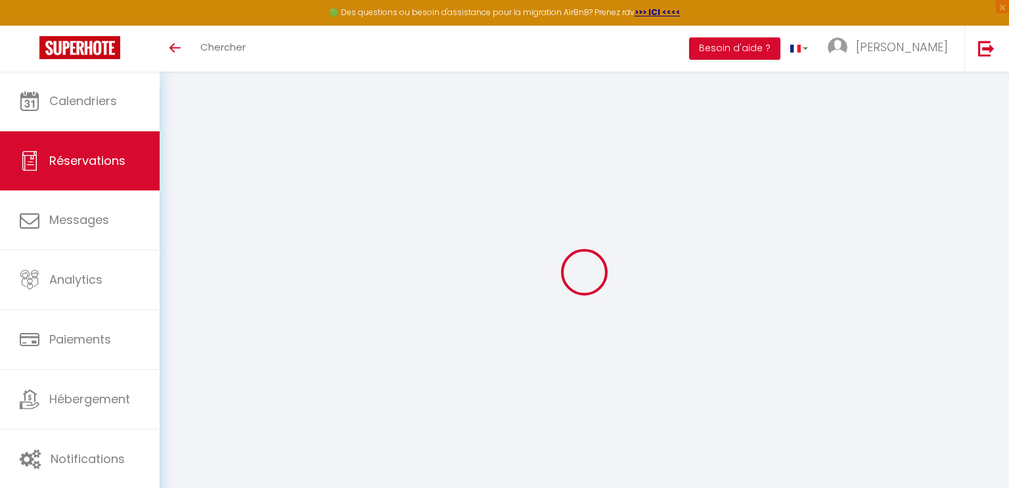
type input "0"
select select
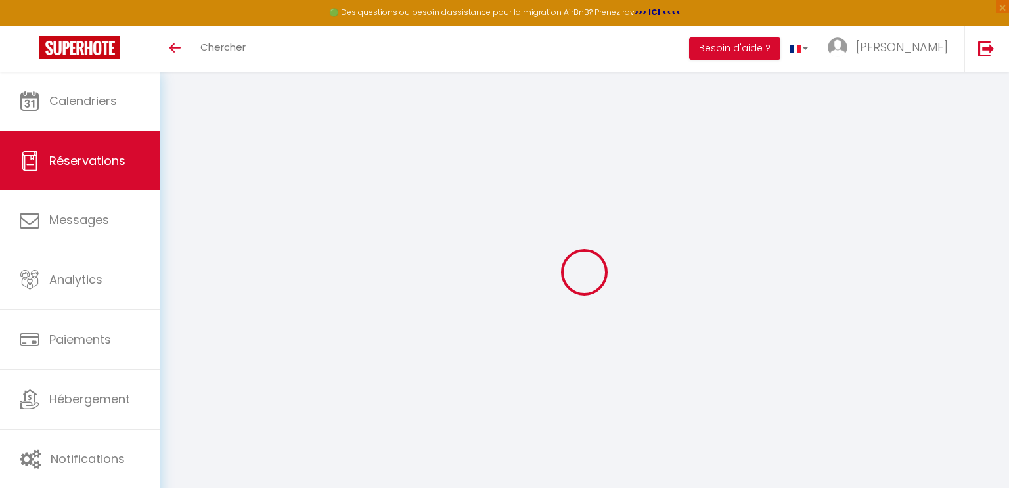
select select "15"
checkbox input "true"
select select
checkbox input "true"
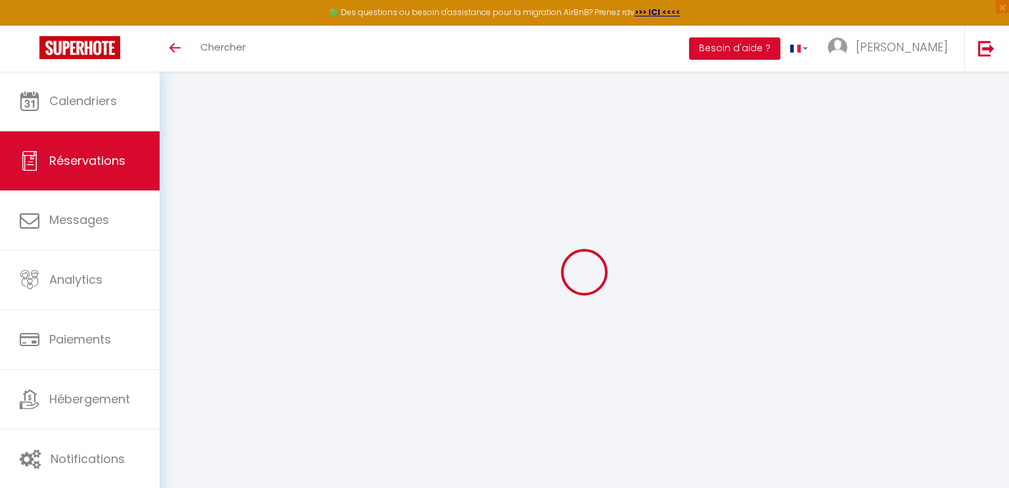
select select
checkbox input "true"
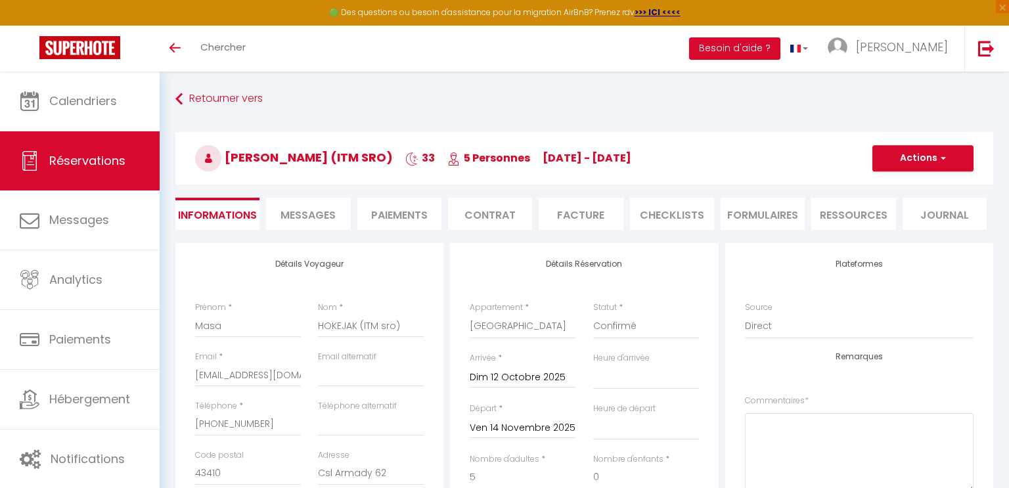
select select
checkbox input "true"
select select
